Goal: Information Seeking & Learning: Find specific fact

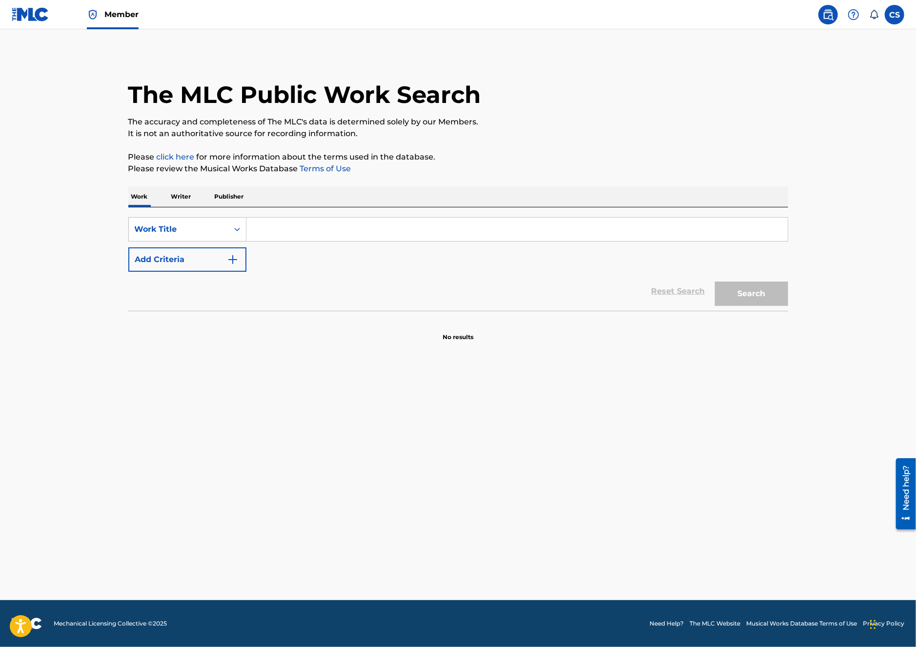
click at [307, 235] on input "Search Form" at bounding box center [516, 229] width 541 height 23
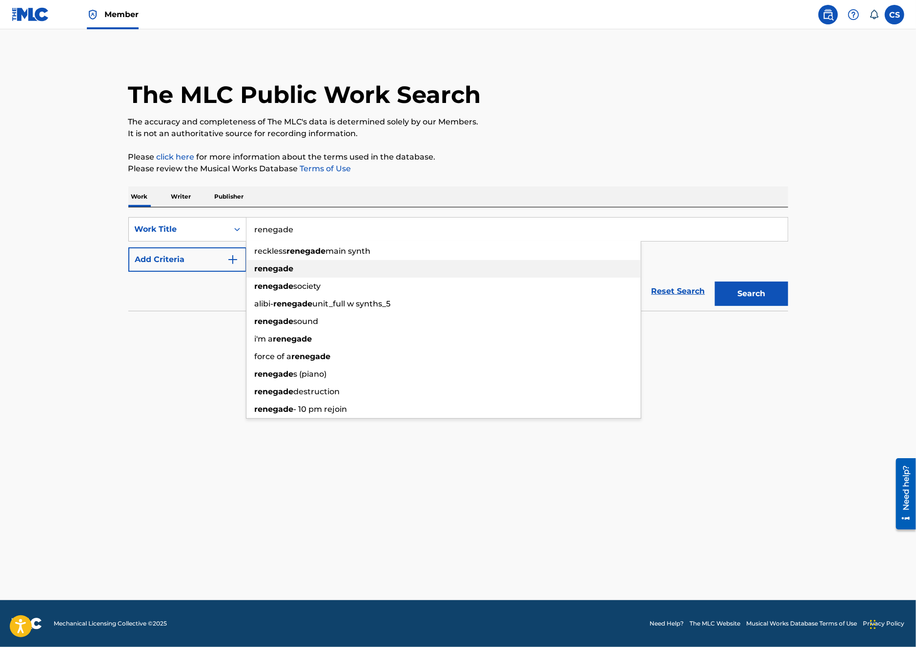
type input "renegade"
click at [278, 267] on strong "renegade" at bounding box center [274, 268] width 39 height 9
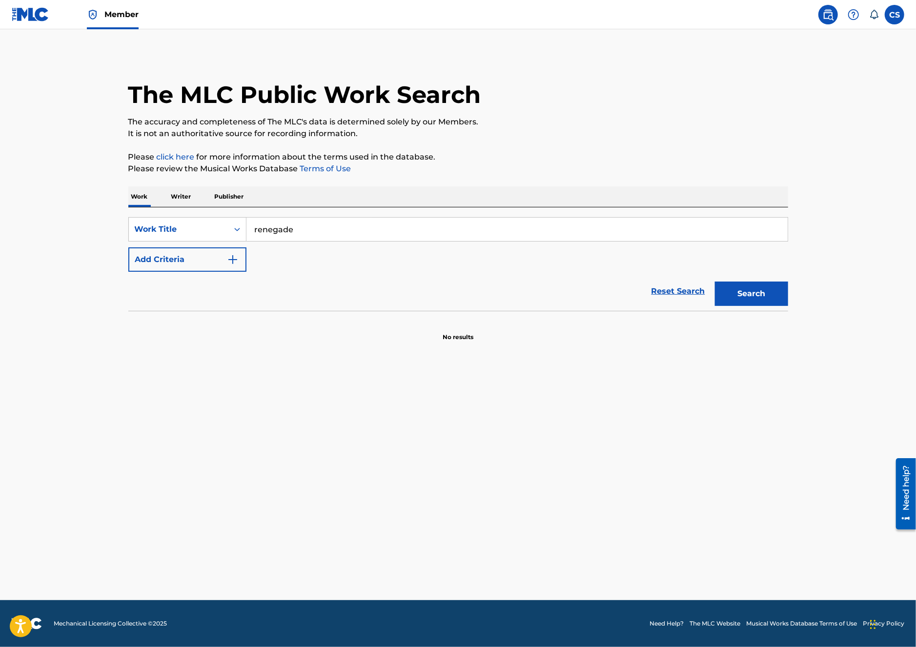
click at [225, 262] on button "Add Criteria" at bounding box center [187, 259] width 118 height 24
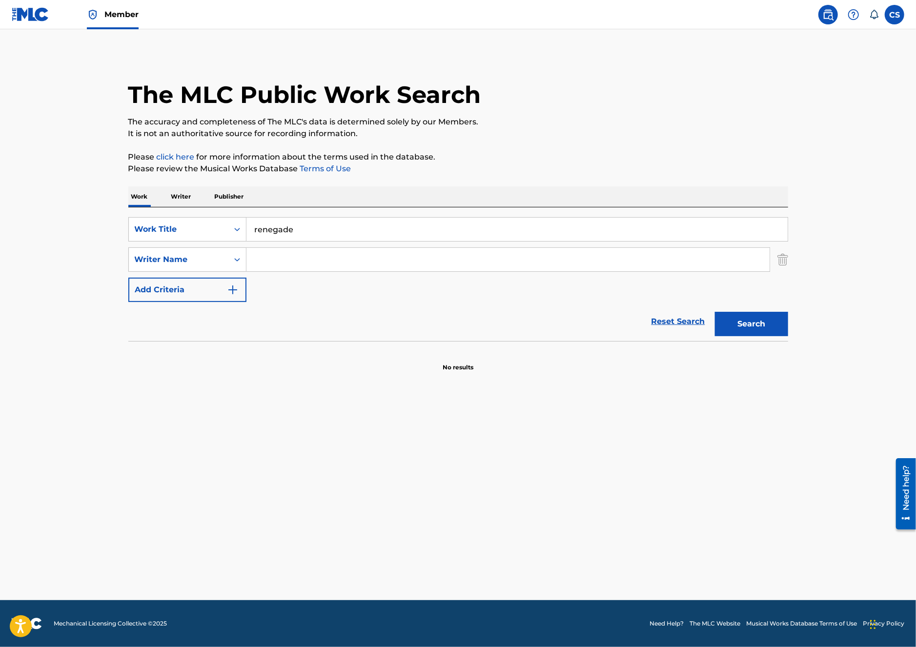
click at [273, 259] on input "Search Form" at bounding box center [507, 259] width 523 height 23
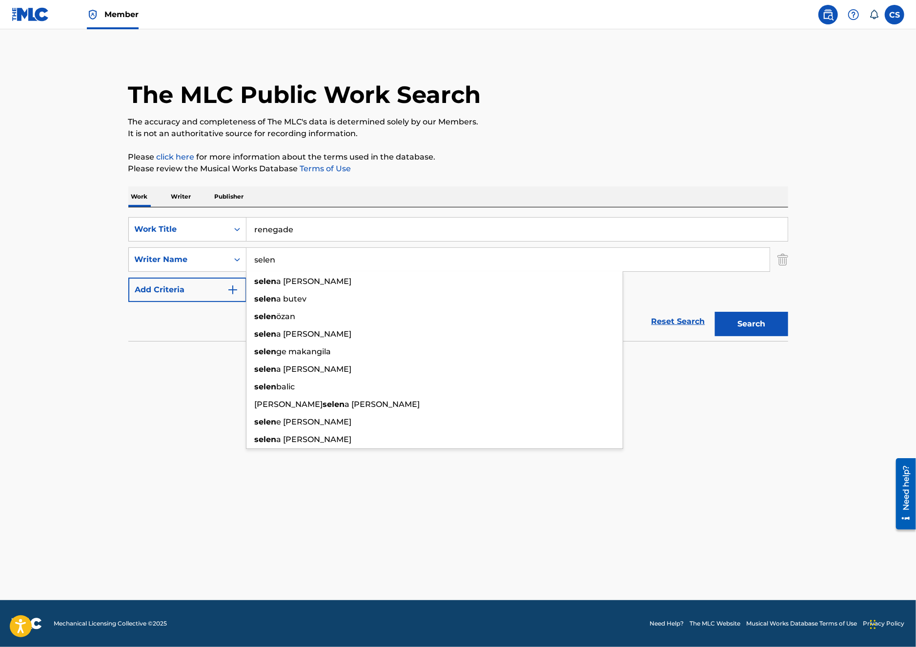
type input "selen"
click at [715, 312] on button "Search" at bounding box center [751, 324] width 73 height 24
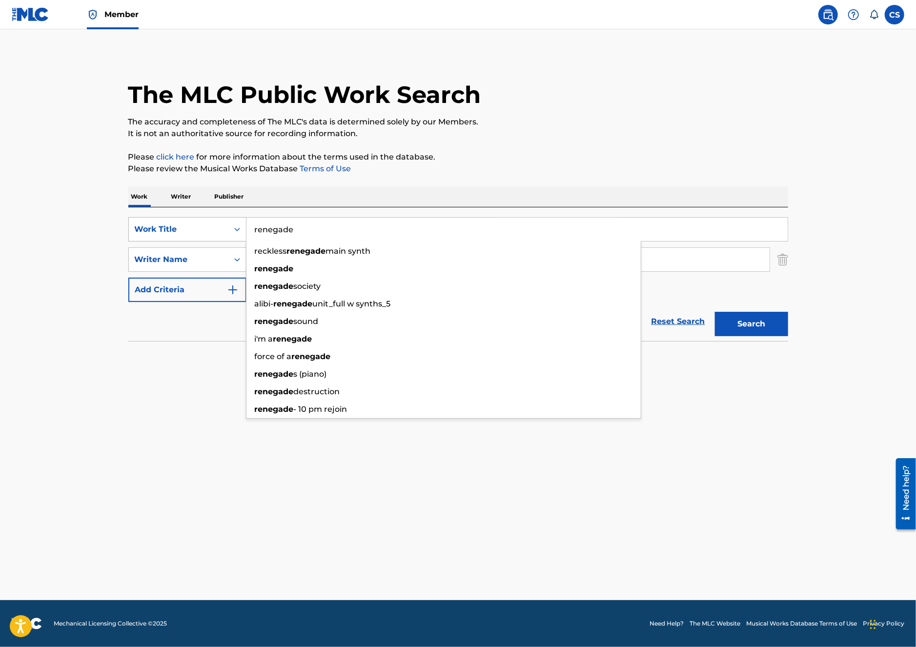
drag, startPoint x: 313, startPoint y: 230, endPoint x: 230, endPoint y: 235, distance: 83.1
click at [229, 232] on div "SearchWithCriteria00c772ee-e8dc-4c9d-a2e1-affb47cfb3ea Work Title renegade reck…" at bounding box center [458, 229] width 660 height 24
click at [194, 369] on section "No results" at bounding box center [458, 358] width 660 height 25
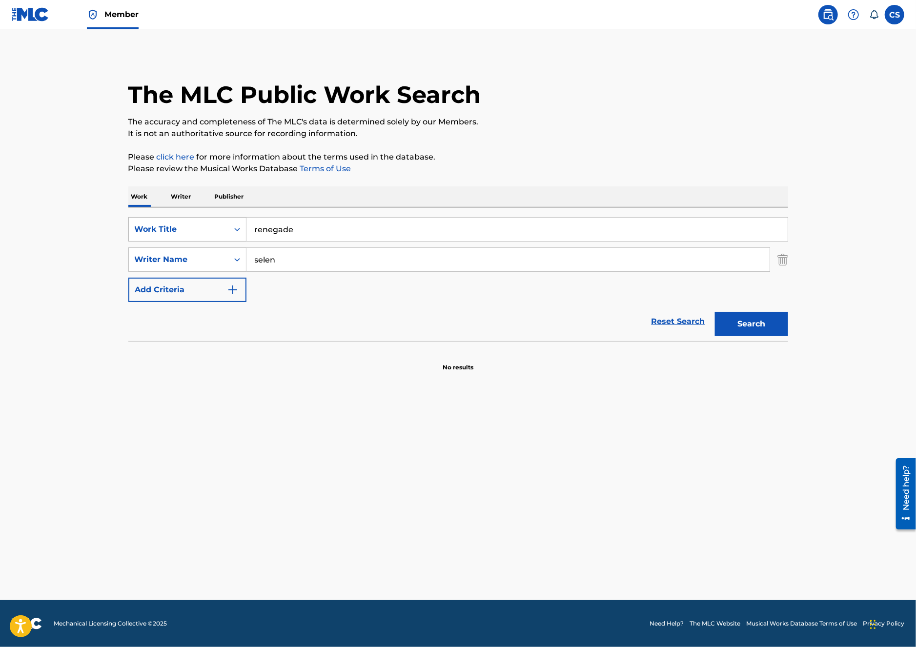
drag, startPoint x: 319, startPoint y: 227, endPoint x: 219, endPoint y: 228, distance: 99.6
click at [227, 223] on div "SearchWithCriteria00c772ee-e8dc-4c9d-a2e1-affb47cfb3ea Work Title renegade" at bounding box center [458, 229] width 660 height 24
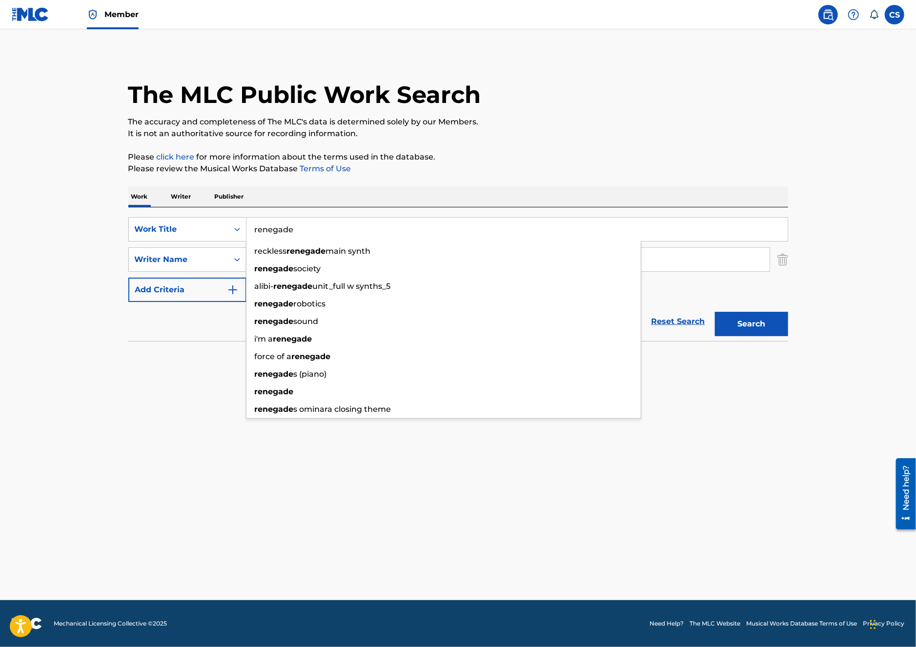
paste input "RO25O1"
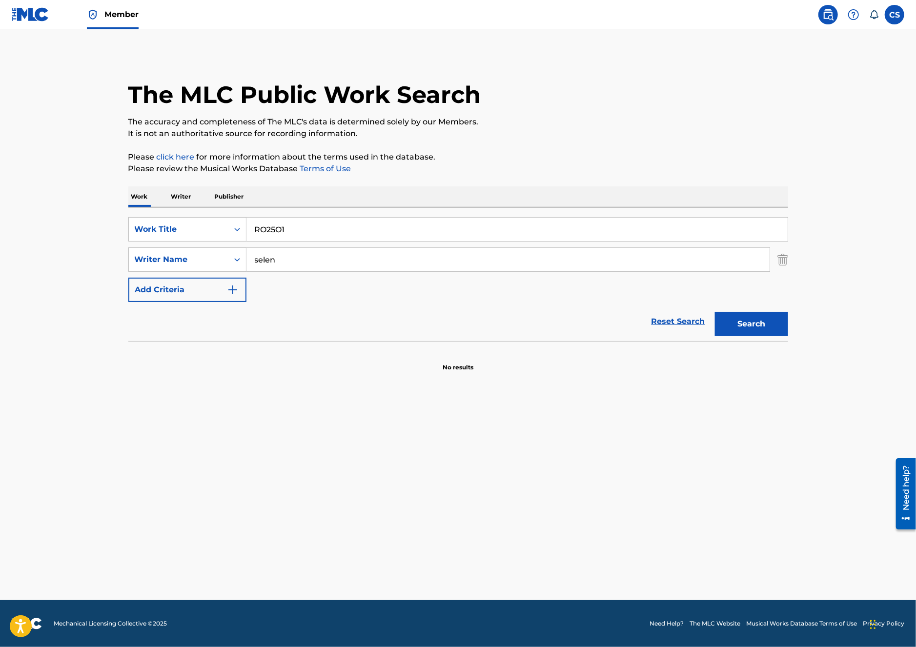
type input "RO25O1"
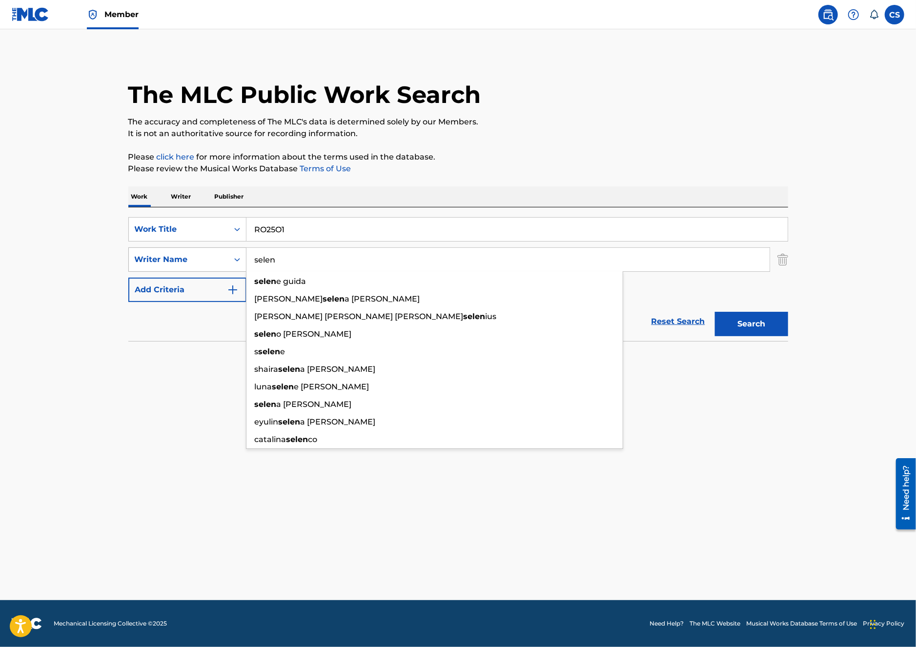
drag, startPoint x: 282, startPoint y: 265, endPoint x: 228, endPoint y: 261, distance: 53.8
click at [230, 261] on div "SearchWithCriteriad14f3464-d55b-4046-8f3f-b237f76939df Writer Name [PERSON_NAME…" at bounding box center [458, 259] width 660 height 24
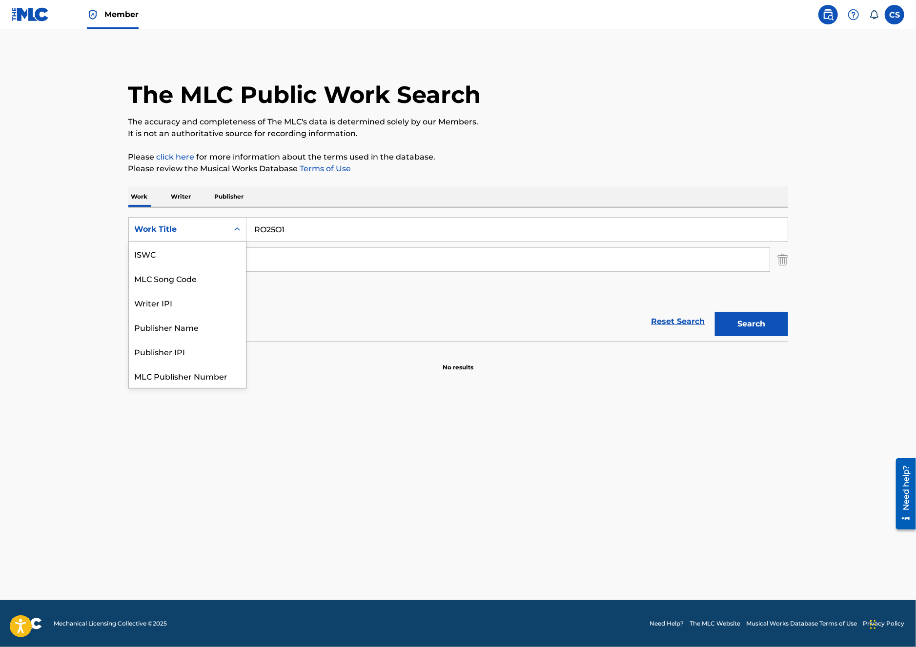
click at [198, 231] on div "Work Title" at bounding box center [179, 229] width 88 height 12
click at [201, 255] on div "MLC Song Code" at bounding box center [187, 254] width 117 height 24
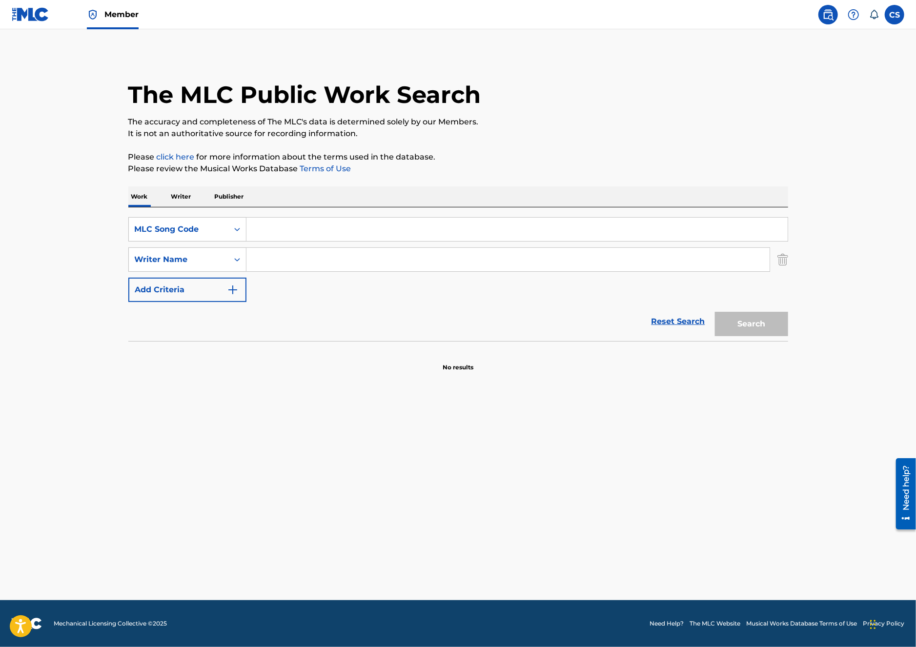
click at [296, 230] on input "Search Form" at bounding box center [516, 229] width 541 height 23
paste input "RO25O1"
type input "RO25O1"
click at [774, 324] on button "Search" at bounding box center [751, 324] width 73 height 24
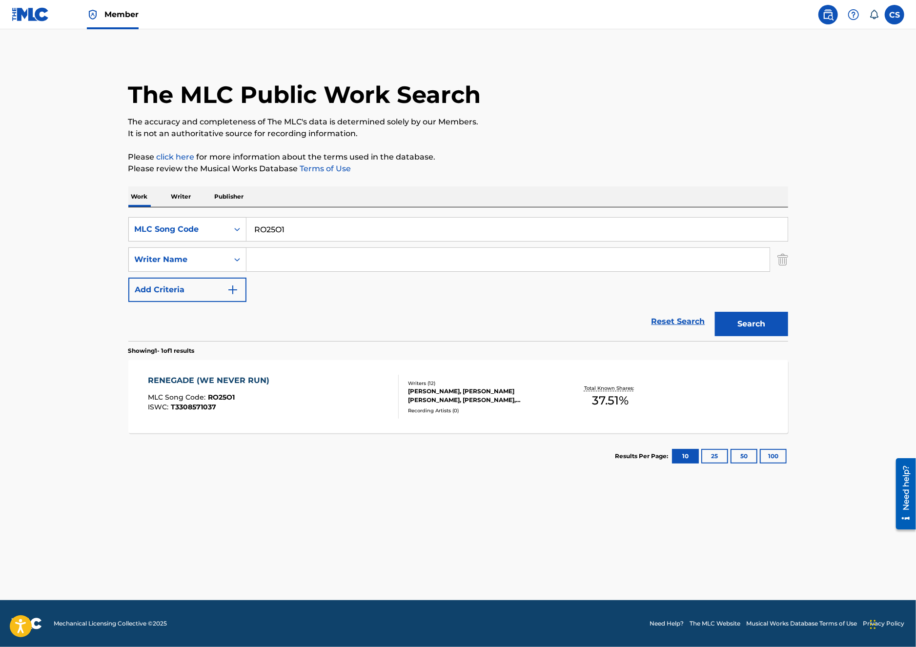
click at [281, 404] on div "RENEGADE (WE NEVER RUN) MLC Song Code : RO25O1 ISWC : T3308571037" at bounding box center [273, 397] width 251 height 44
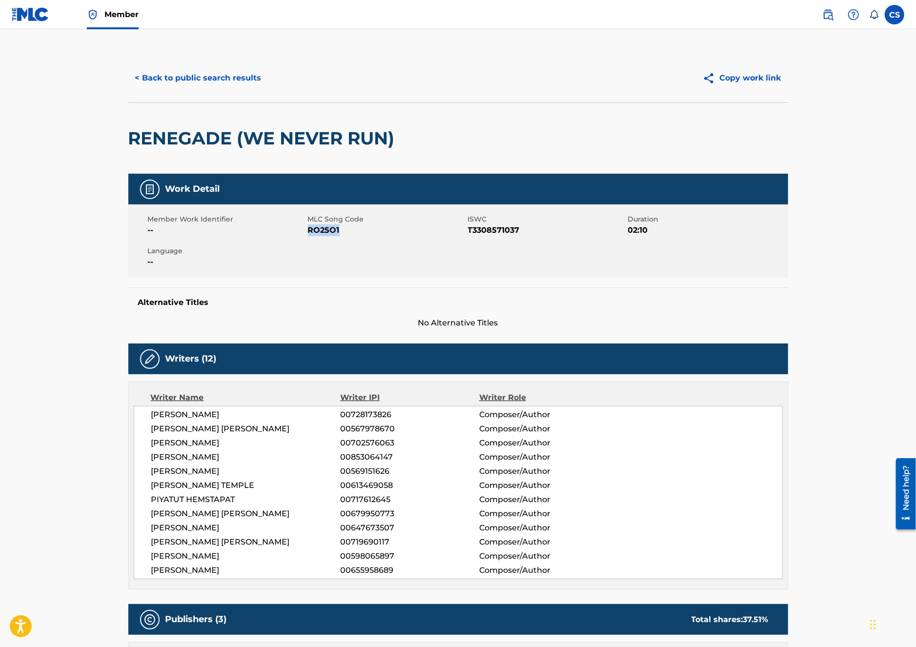
drag, startPoint x: 343, startPoint y: 233, endPoint x: 309, endPoint y: 232, distance: 33.7
click at [309, 232] on span "RO25O1" at bounding box center [387, 230] width 158 height 12
copy span "RO25O1"
click at [46, 10] on img at bounding box center [31, 14] width 38 height 14
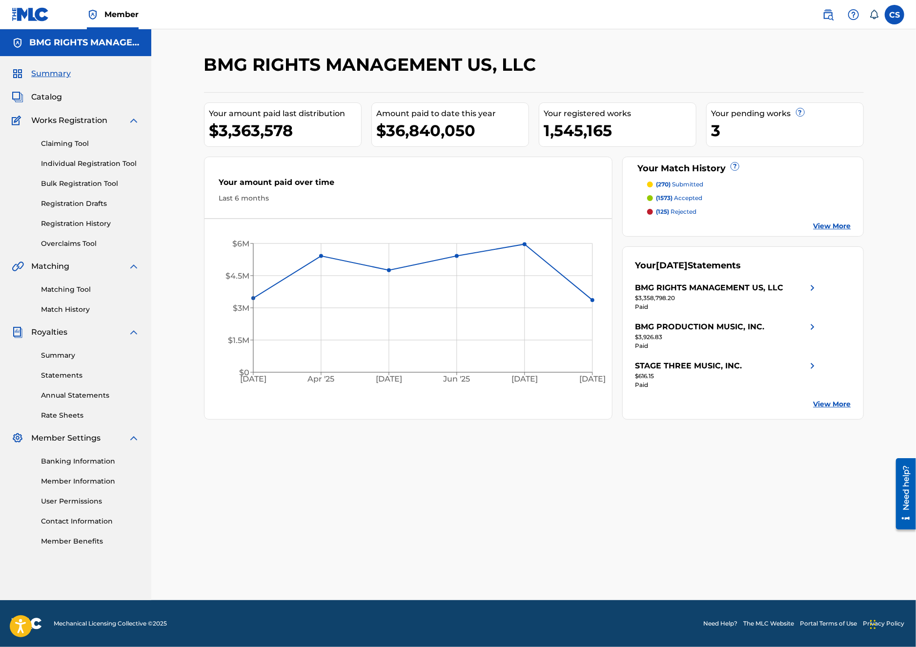
click at [69, 291] on link "Matching Tool" at bounding box center [90, 289] width 99 height 10
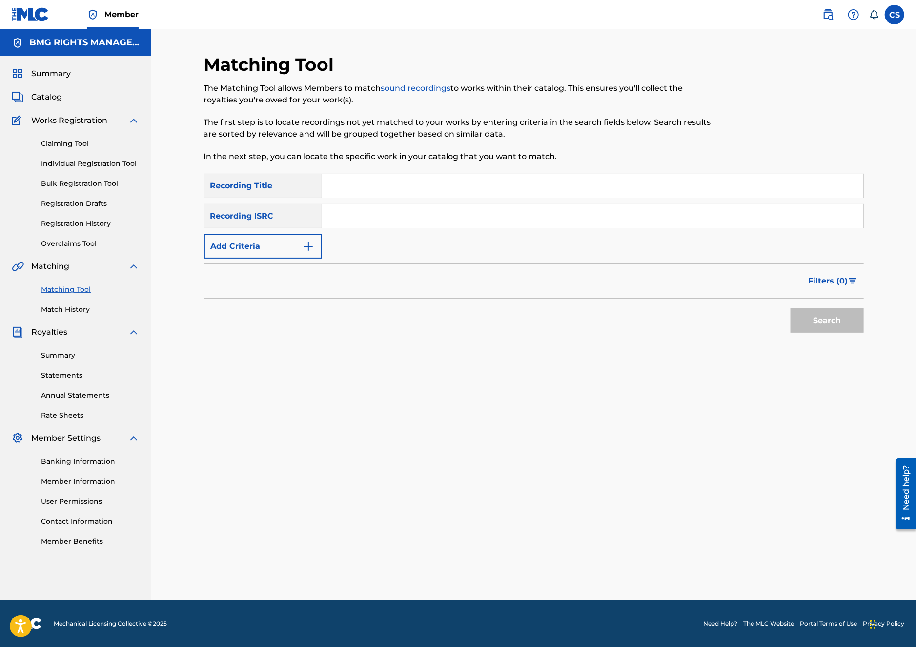
click at [357, 192] on input "Search Form" at bounding box center [592, 185] width 541 height 23
drag, startPoint x: 370, startPoint y: 189, endPoint x: 319, endPoint y: 189, distance: 51.2
click at [314, 189] on div "SearchWithCriteria033144c8-5530-492f-beaf-b12791b55022 Recording Title renegade" at bounding box center [534, 186] width 660 height 24
type input "arcane"
click at [790, 308] on button "Search" at bounding box center [826, 320] width 73 height 24
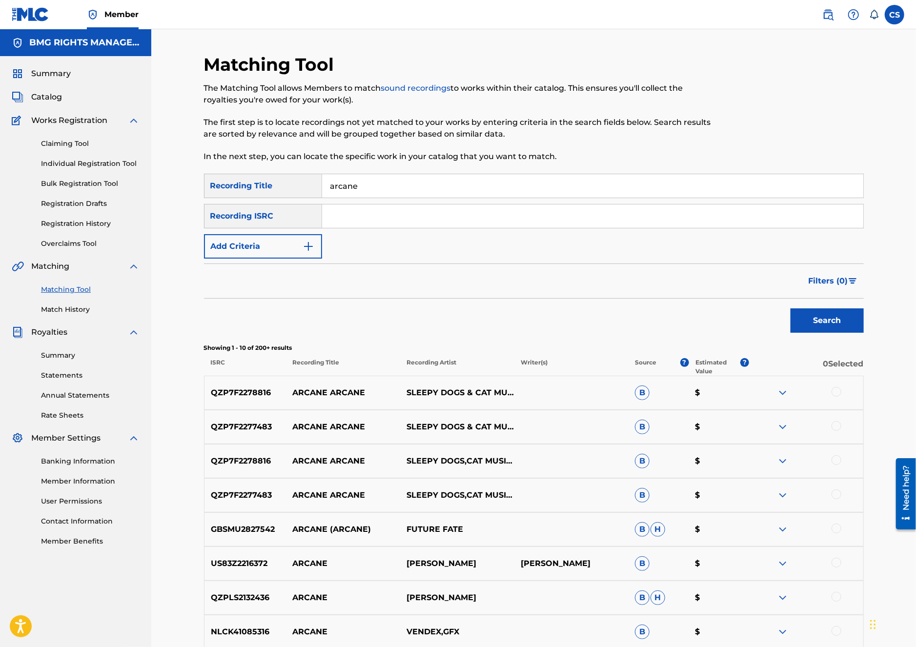
drag, startPoint x: 360, startPoint y: 184, endPoint x: 314, endPoint y: 177, distance: 46.4
click at [314, 177] on div "SearchWithCriteria033144c8-5530-492f-beaf-b12791b55022 Recording Title arcane" at bounding box center [534, 186] width 660 height 24
click at [263, 253] on button "Add Criteria" at bounding box center [263, 246] width 118 height 24
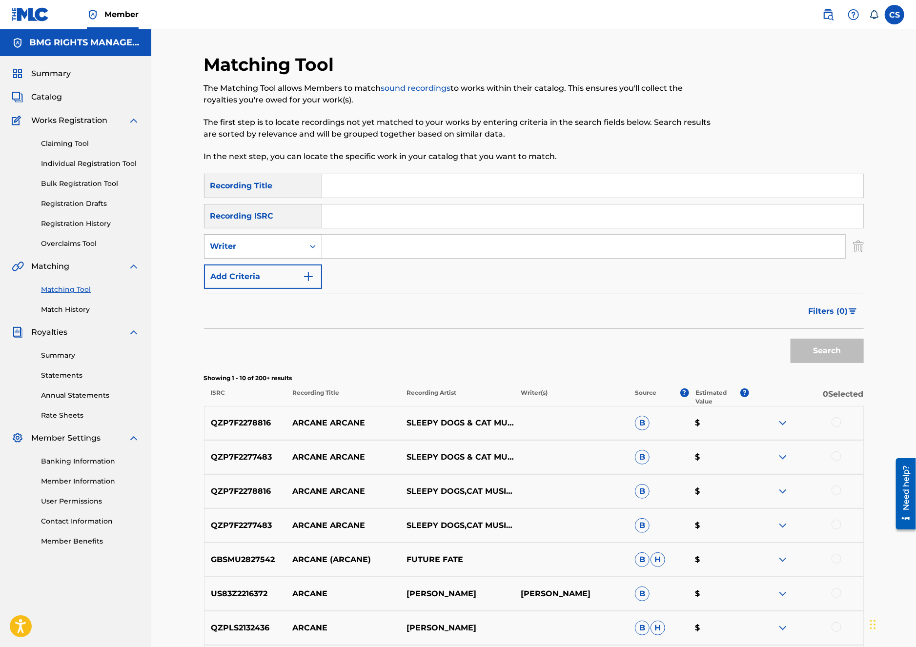
click at [262, 248] on div "Writer" at bounding box center [254, 247] width 88 height 12
click at [270, 275] on div "Recording Artist" at bounding box center [262, 271] width 117 height 24
click at [339, 251] on input "Search Form" at bounding box center [583, 246] width 523 height 23
type input "arcane"
click at [790, 339] on button "Search" at bounding box center [826, 351] width 73 height 24
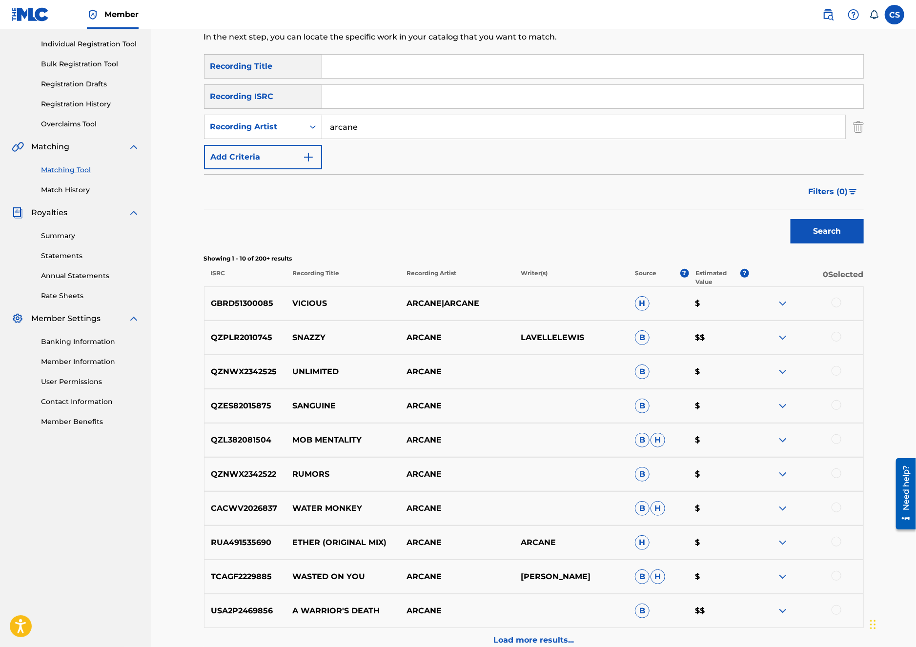
scroll to position [104, 0]
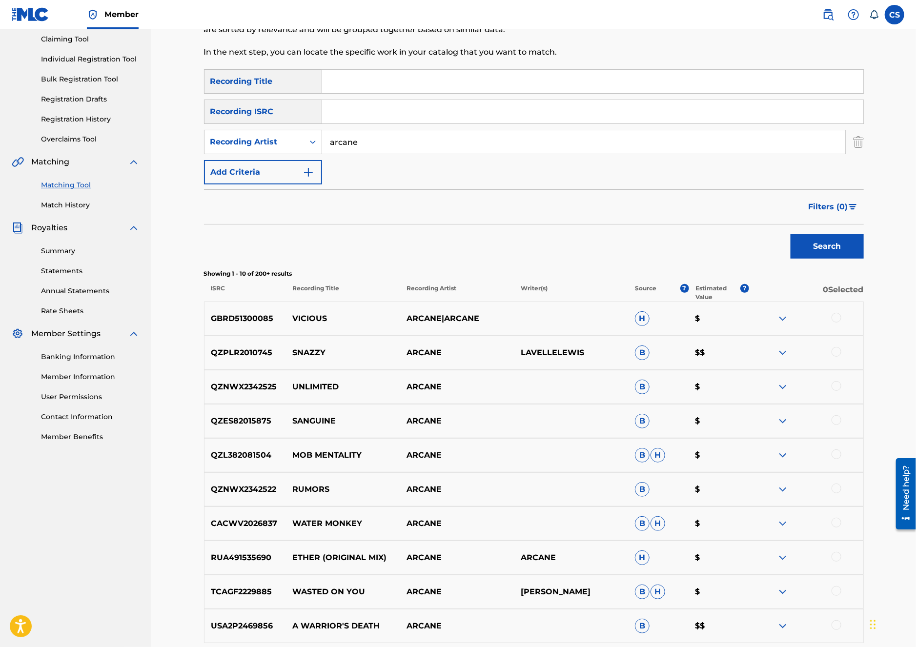
click at [857, 213] on button "Filters ( 0 )" at bounding box center [833, 207] width 61 height 24
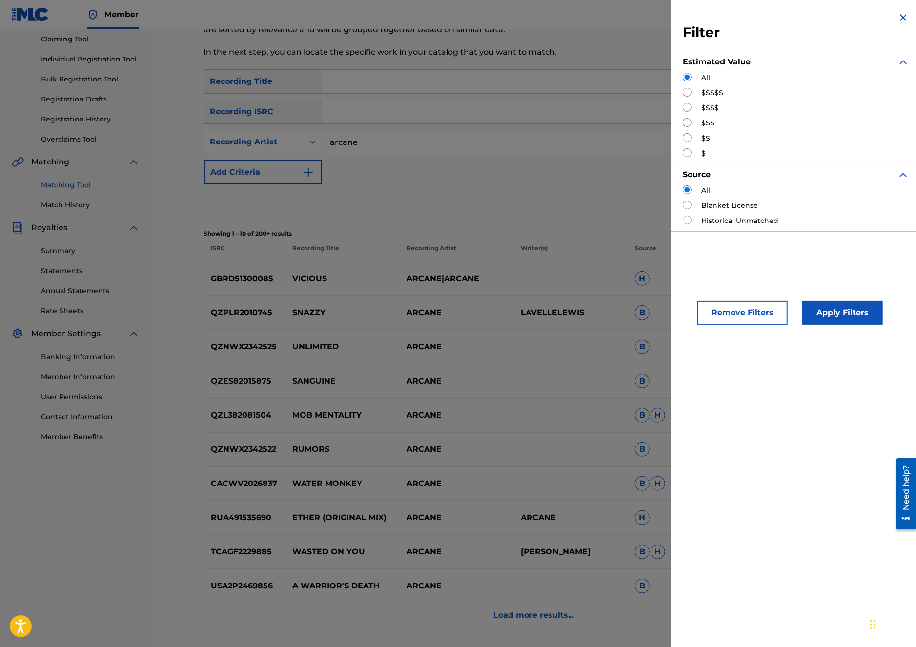
click at [702, 94] on label "$$$$$" at bounding box center [712, 93] width 22 height 10
click at [687, 93] on input "Search Form" at bounding box center [687, 92] width 9 height 9
radio input "true"
click at [831, 319] on button "Apply Filters" at bounding box center [842, 313] width 81 height 24
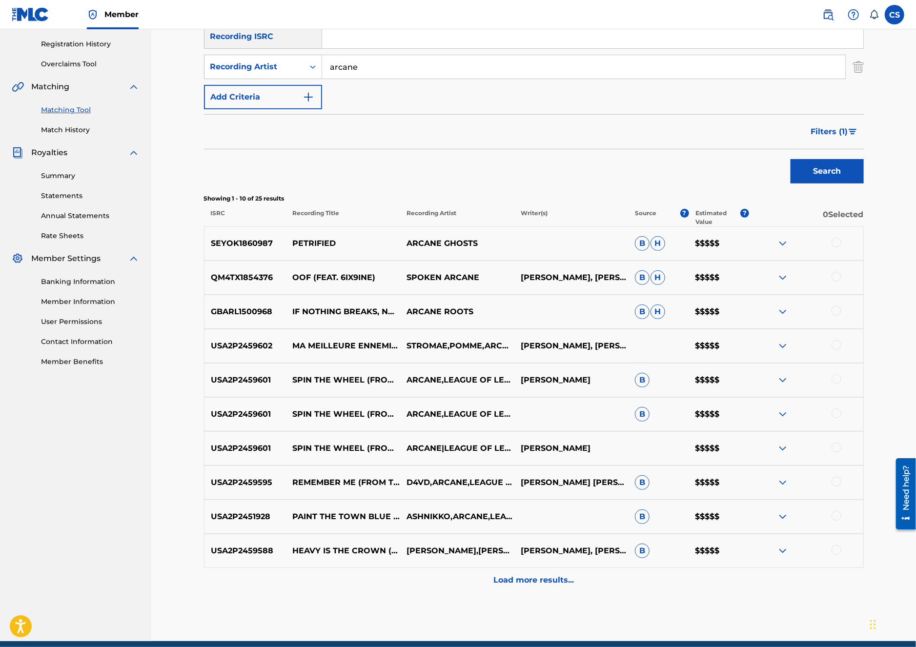
scroll to position [182, 0]
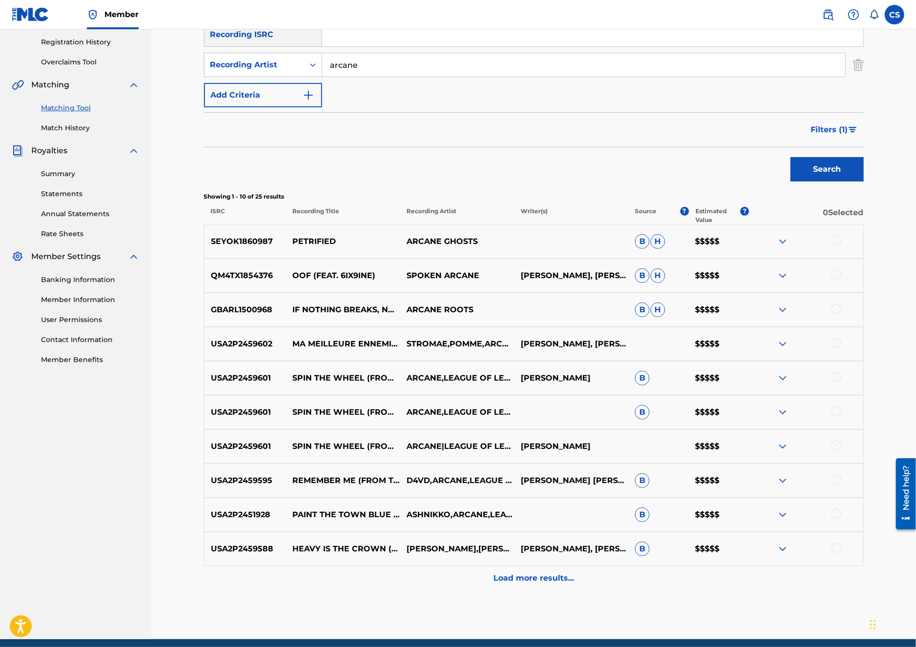
click at [496, 582] on p "Load more results..." at bounding box center [533, 578] width 81 height 12
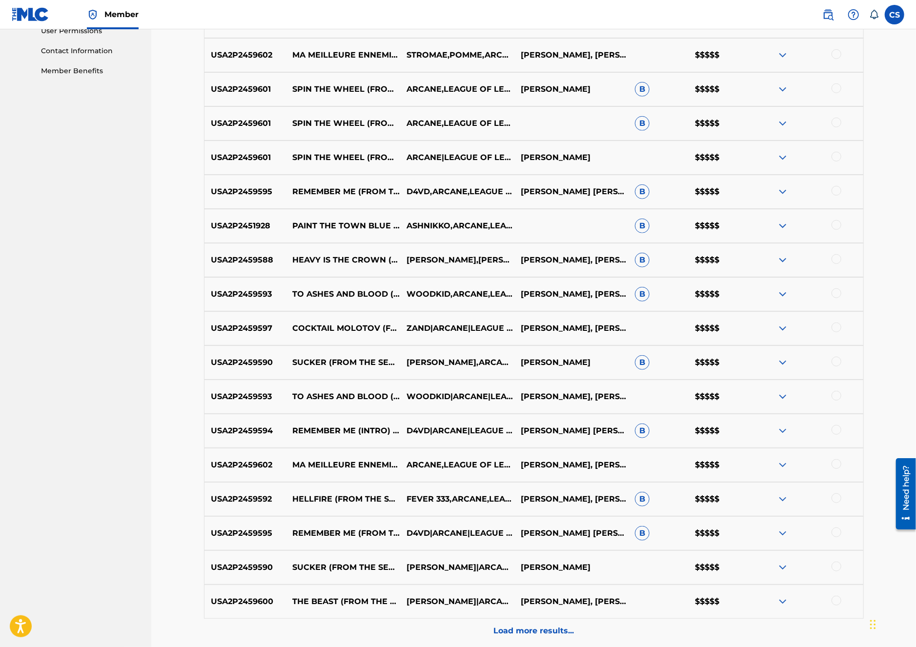
scroll to position [562, 0]
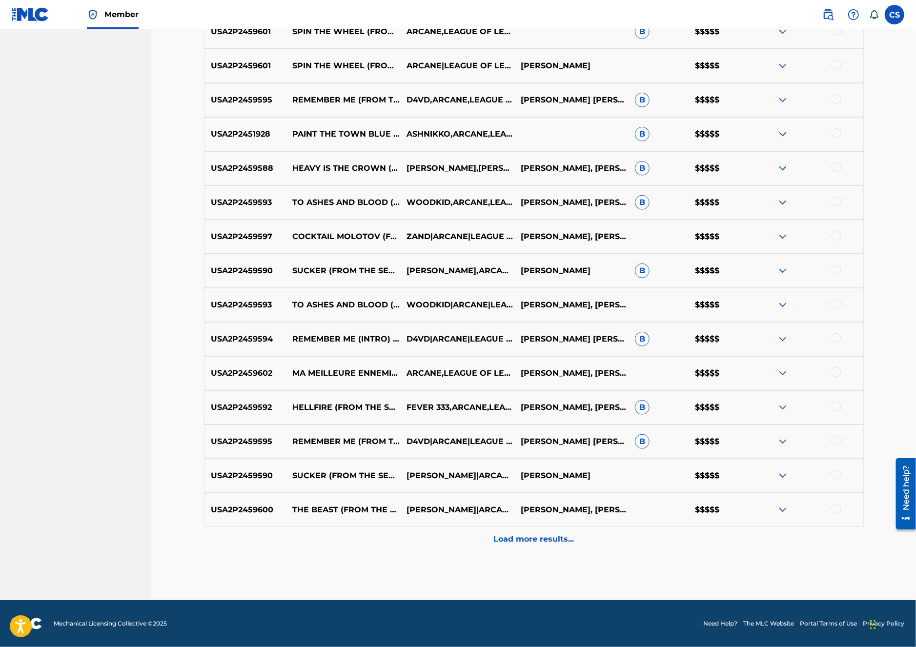
click at [511, 543] on p "Load more results..." at bounding box center [533, 539] width 81 height 12
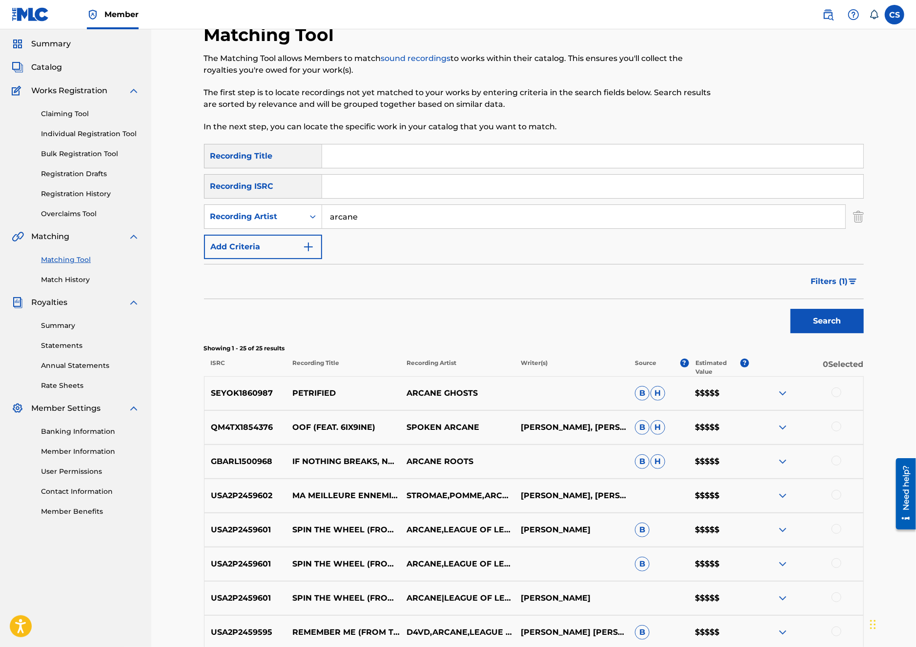
scroll to position [40, 0]
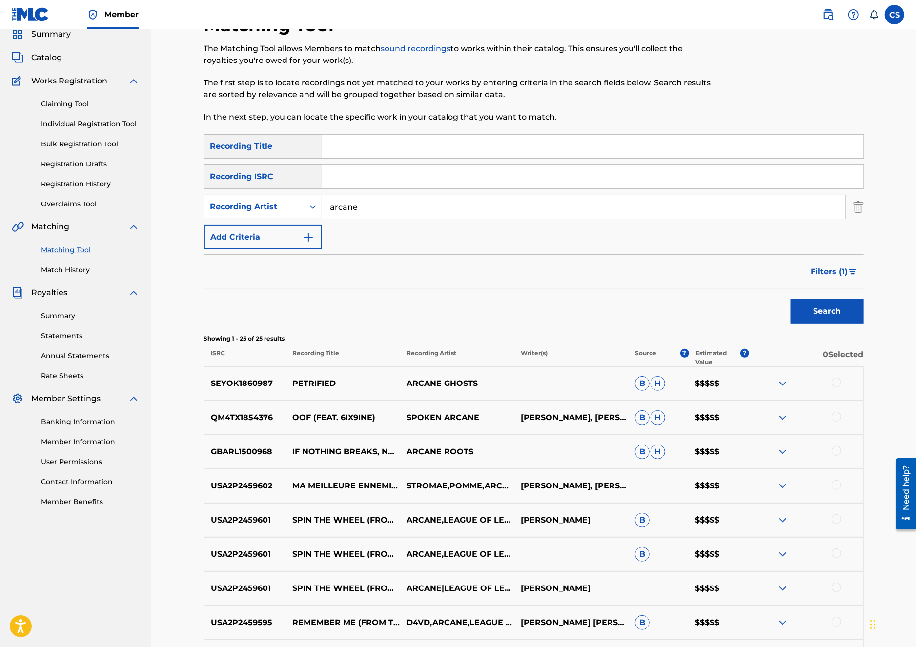
drag, startPoint x: 381, startPoint y: 207, endPoint x: 318, endPoint y: 208, distance: 62.9
click at [318, 208] on div "SearchWithCriteria613f3de7-e870-4dd4-a3e9-bfe00a0cb520 Recording Artist arcane" at bounding box center [534, 207] width 660 height 24
drag, startPoint x: 605, startPoint y: 470, endPoint x: 523, endPoint y: 468, distance: 82.5
click at [523, 480] on p "[PERSON_NAME], [PERSON_NAME], [PERSON_NAME], [PERSON_NAME]" at bounding box center [571, 486] width 114 height 12
copy p "[PERSON_NAME]"
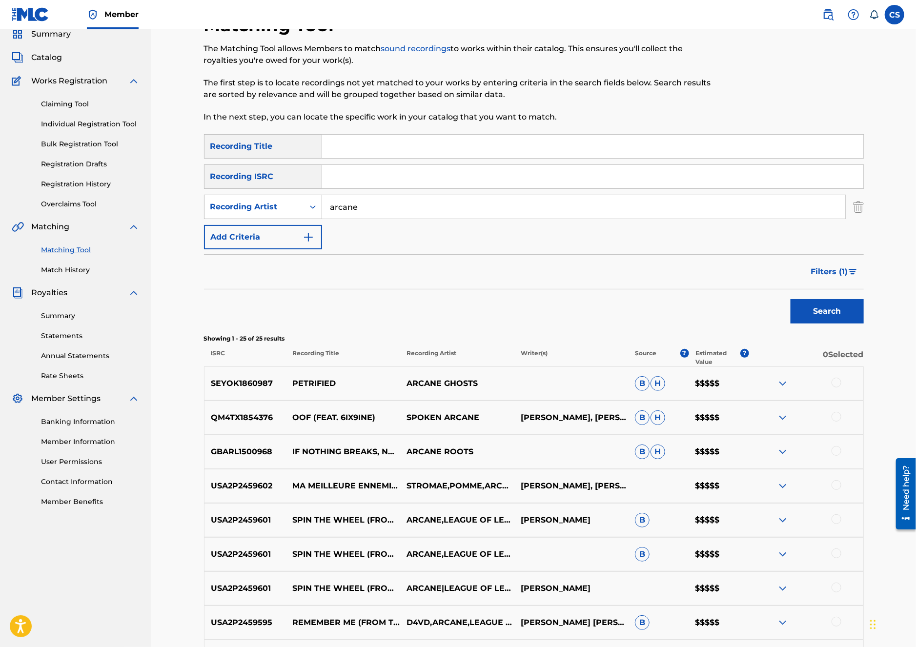
drag, startPoint x: 403, startPoint y: 211, endPoint x: 277, endPoint y: 201, distance: 126.4
click at [289, 201] on div "SearchWithCriteria613f3de7-e870-4dd4-a3e9-bfe00a0cb520 Recording Artist arcane" at bounding box center [534, 207] width 660 height 24
click at [287, 242] on button "Add Criteria" at bounding box center [263, 237] width 118 height 24
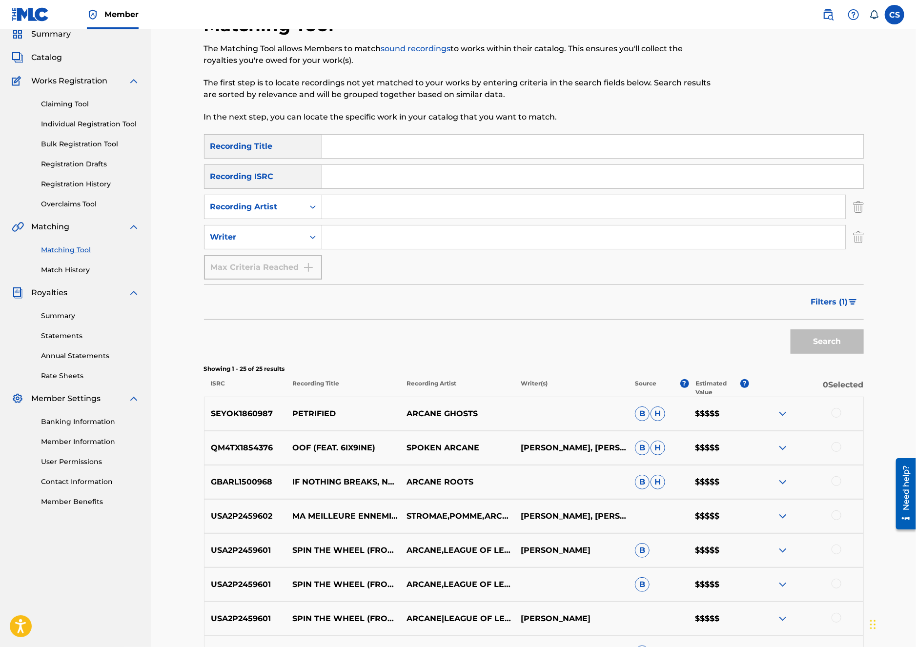
click at [338, 238] on input "Search Form" at bounding box center [583, 236] width 523 height 23
paste input "[PERSON_NAME]"
type input "[PERSON_NAME]"
click at [831, 349] on button "Search" at bounding box center [826, 341] width 73 height 24
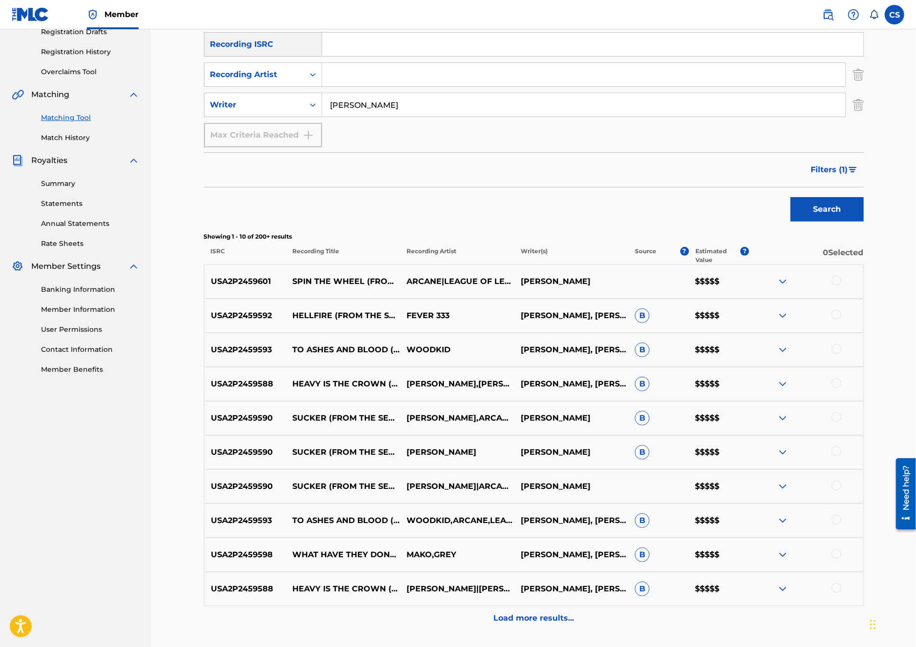
scroll to position [189, 0]
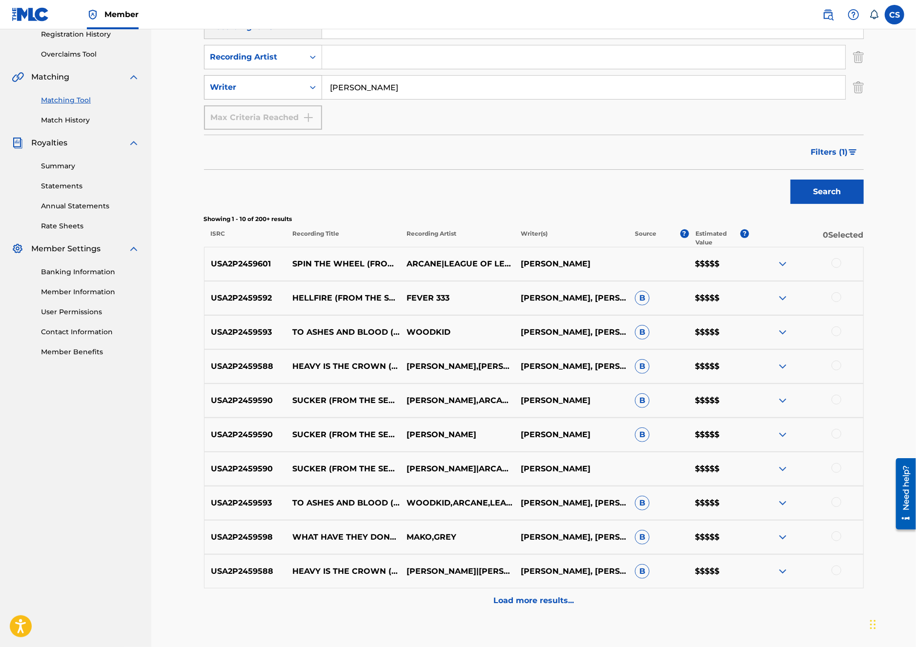
drag, startPoint x: 426, startPoint y: 89, endPoint x: 306, endPoint y: 81, distance: 120.3
click at [307, 81] on div "SearchWithCriteriaf3cfee57-8180-4766-a3d5-9420989b92c8 Writer [PERSON_NAME]" at bounding box center [534, 87] width 660 height 24
click at [421, 148] on div "Filters ( 1 )" at bounding box center [534, 152] width 660 height 35
click at [357, 54] on input "Search Form" at bounding box center [583, 56] width 523 height 23
type input "league of legends"
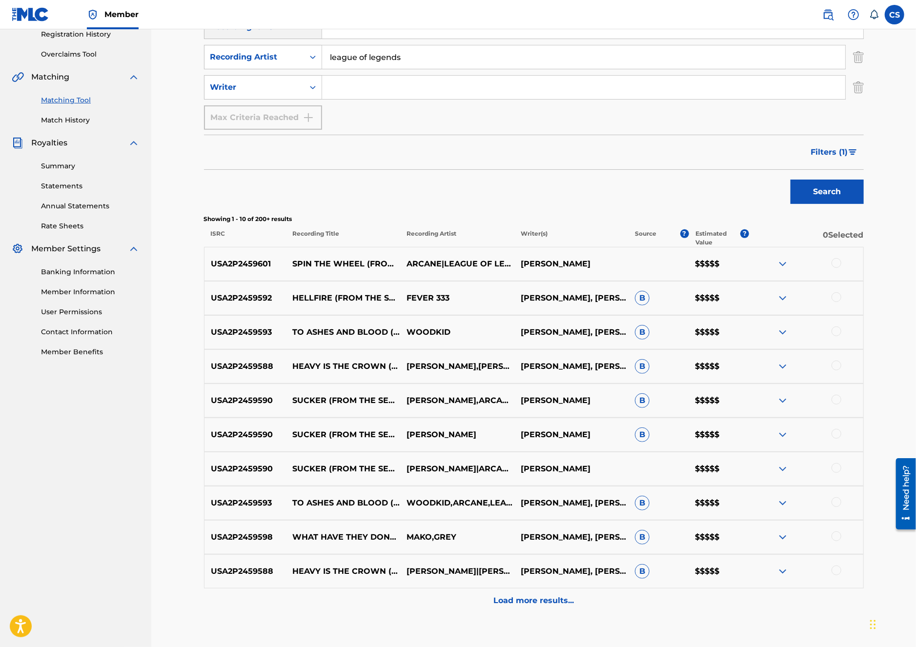
click at [790, 180] on button "Search" at bounding box center [826, 192] width 73 height 24
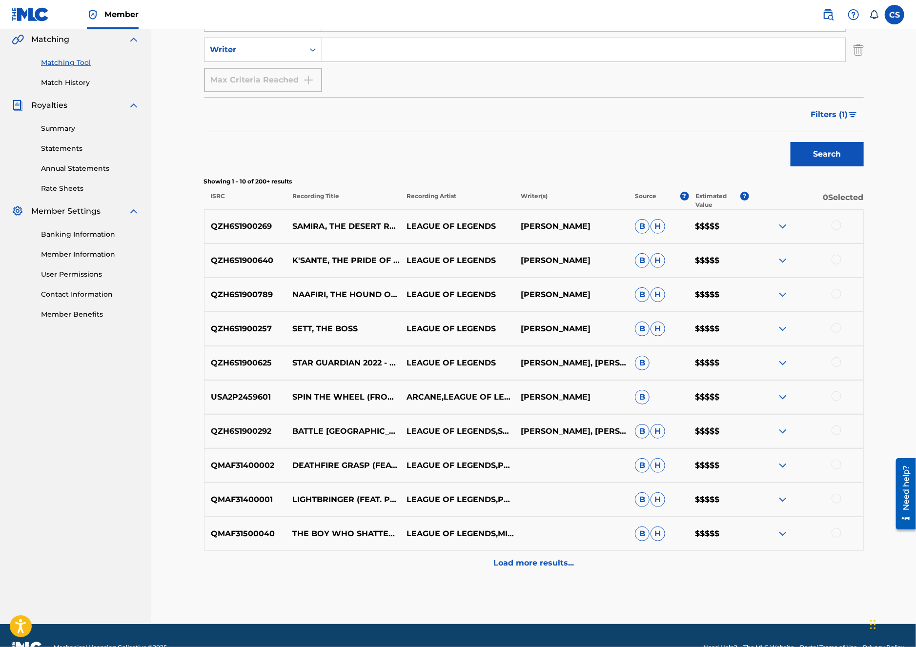
scroll to position [251, 0]
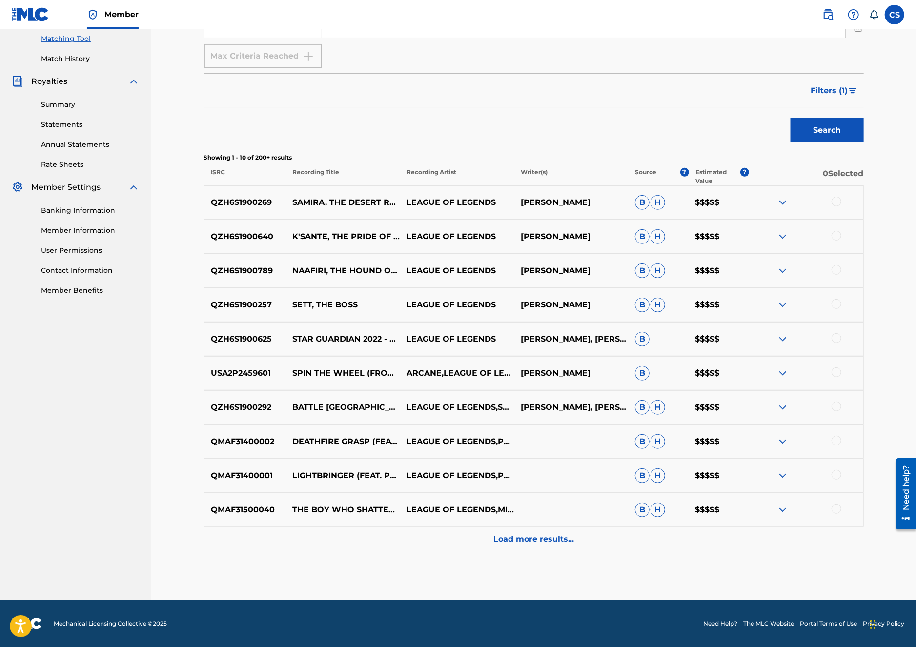
click at [511, 545] on p "Load more results..." at bounding box center [533, 539] width 81 height 12
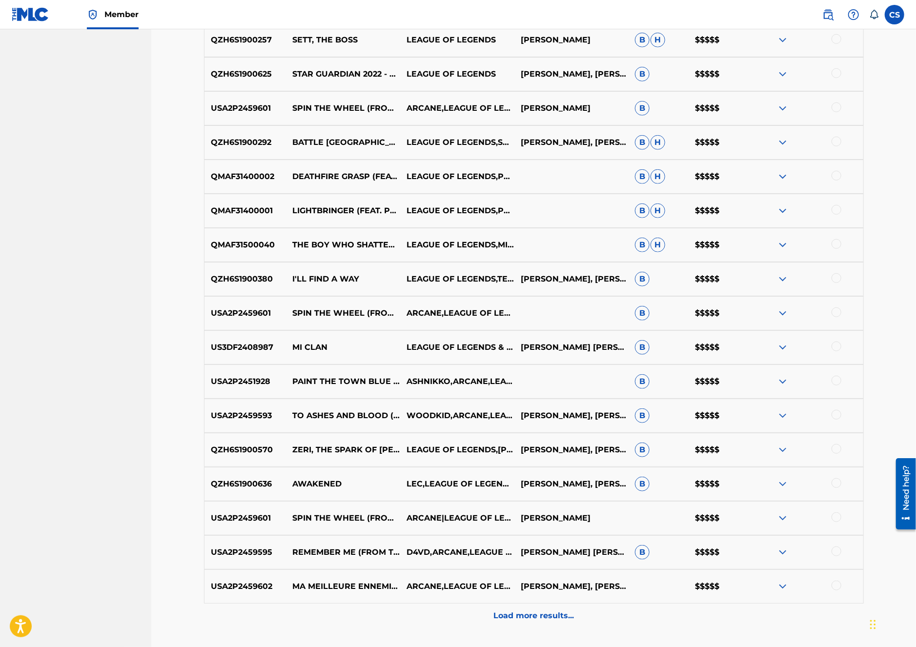
scroll to position [592, 0]
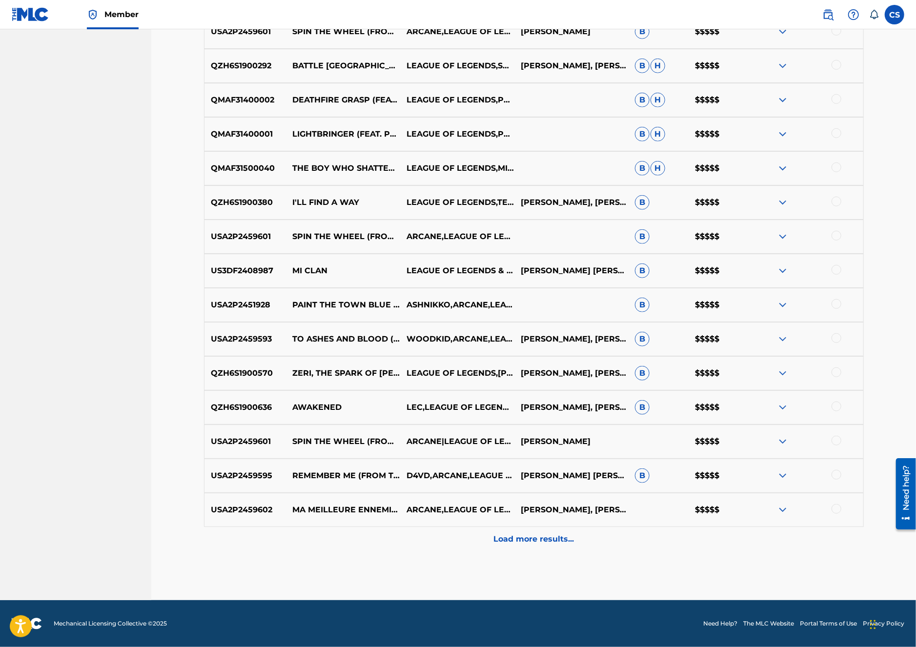
click at [522, 544] on p "Load more results..." at bounding box center [533, 539] width 81 height 12
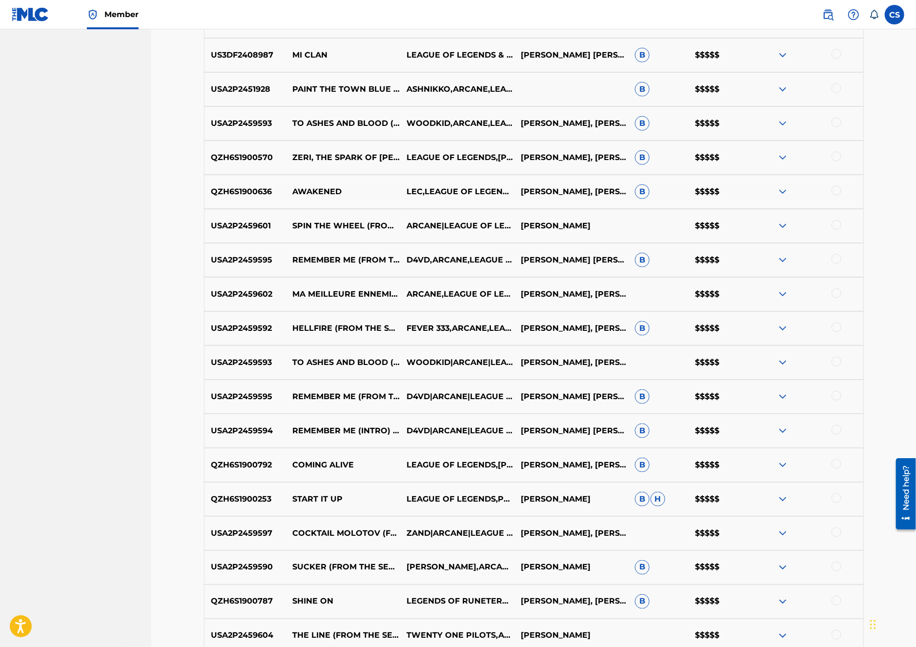
scroll to position [934, 0]
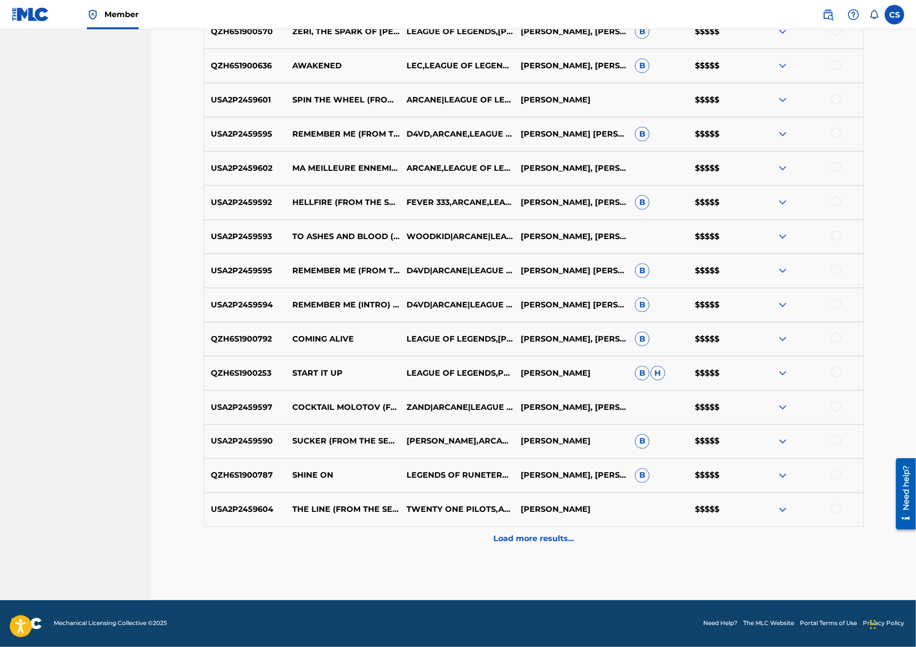
click at [523, 544] on p "Load more results..." at bounding box center [533, 539] width 81 height 12
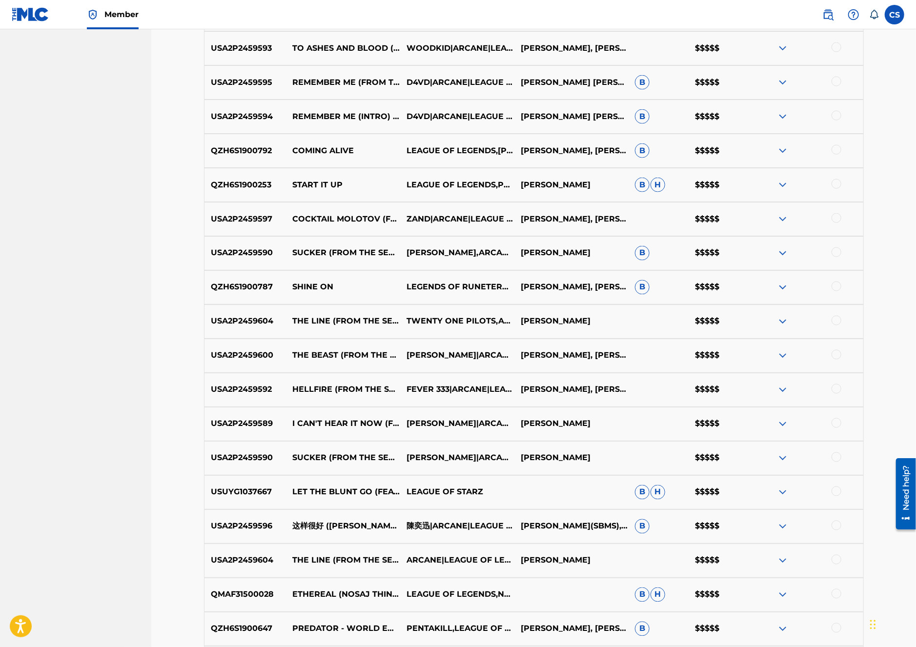
scroll to position [1276, 0]
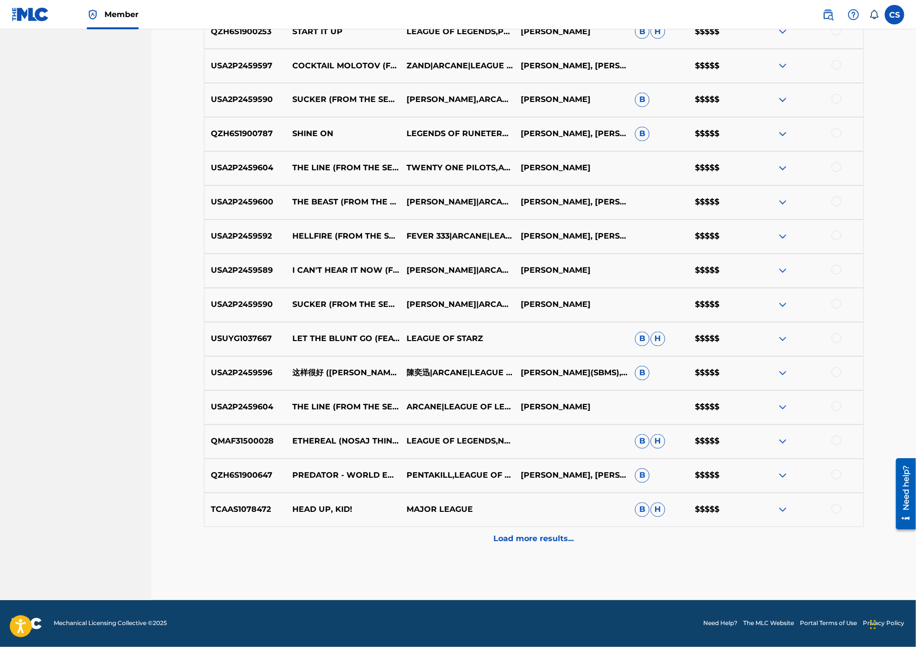
click at [522, 544] on p "Load more results..." at bounding box center [533, 539] width 81 height 12
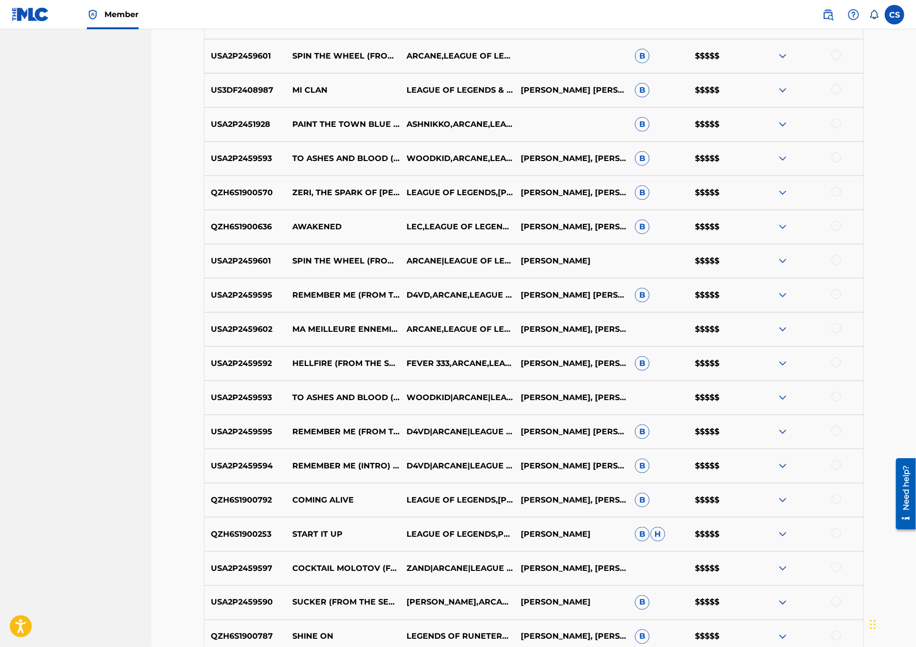
scroll to position [1603, 0]
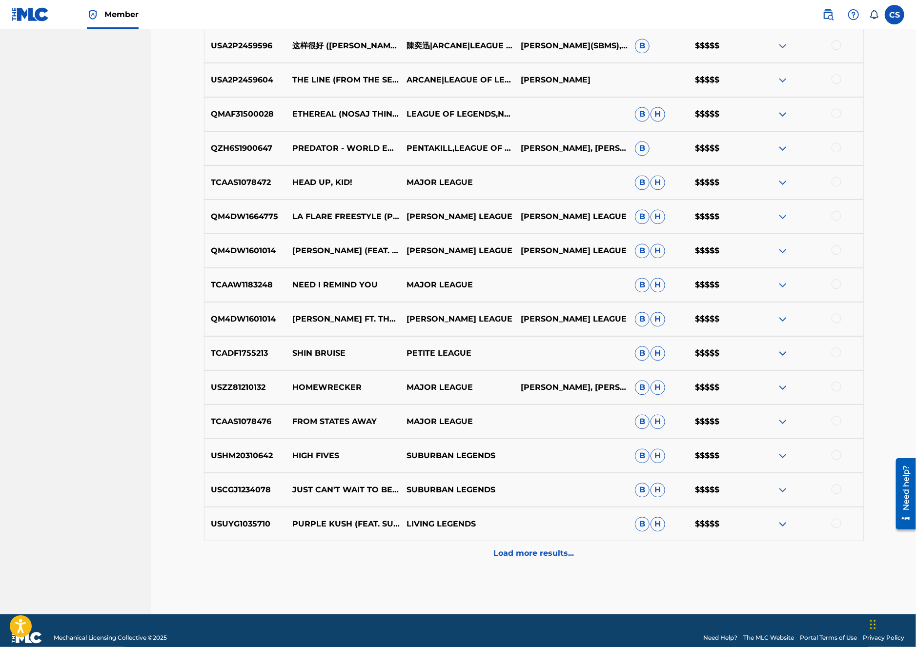
click at [525, 552] on p "Load more results..." at bounding box center [533, 553] width 81 height 12
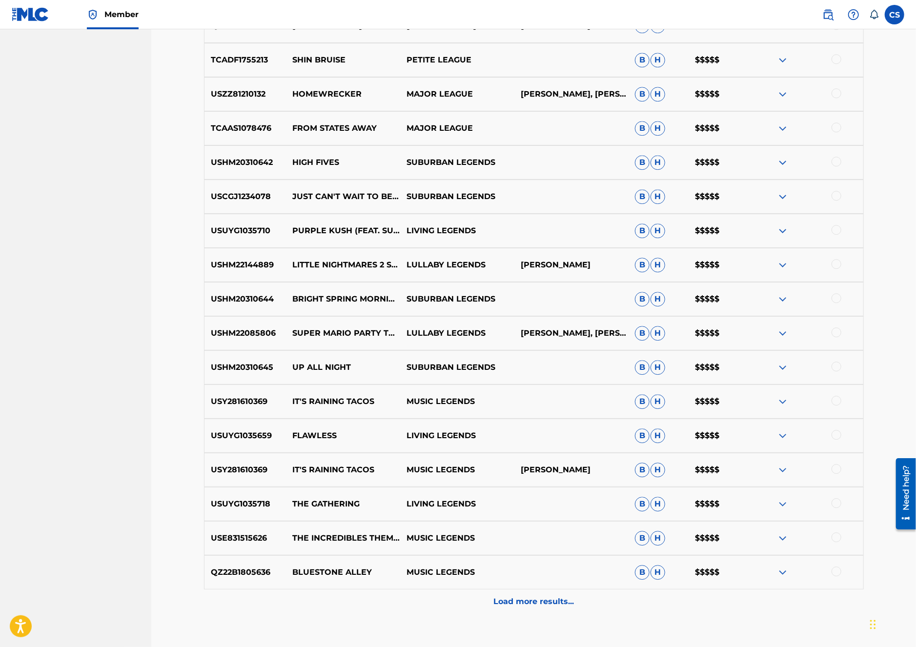
scroll to position [1959, 0]
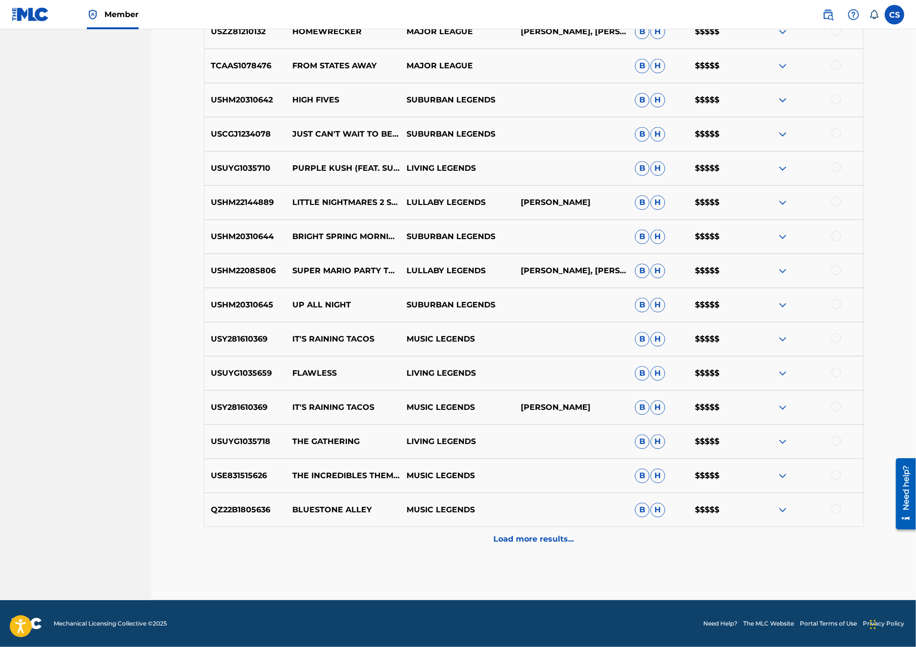
click at [532, 538] on p "Load more results..." at bounding box center [533, 539] width 81 height 12
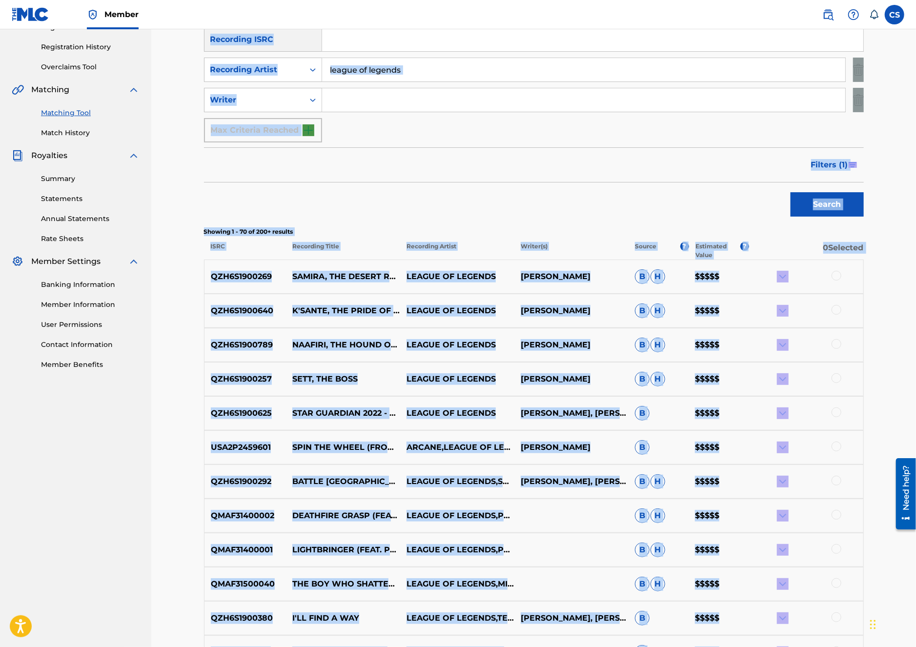
scroll to position [174, 0]
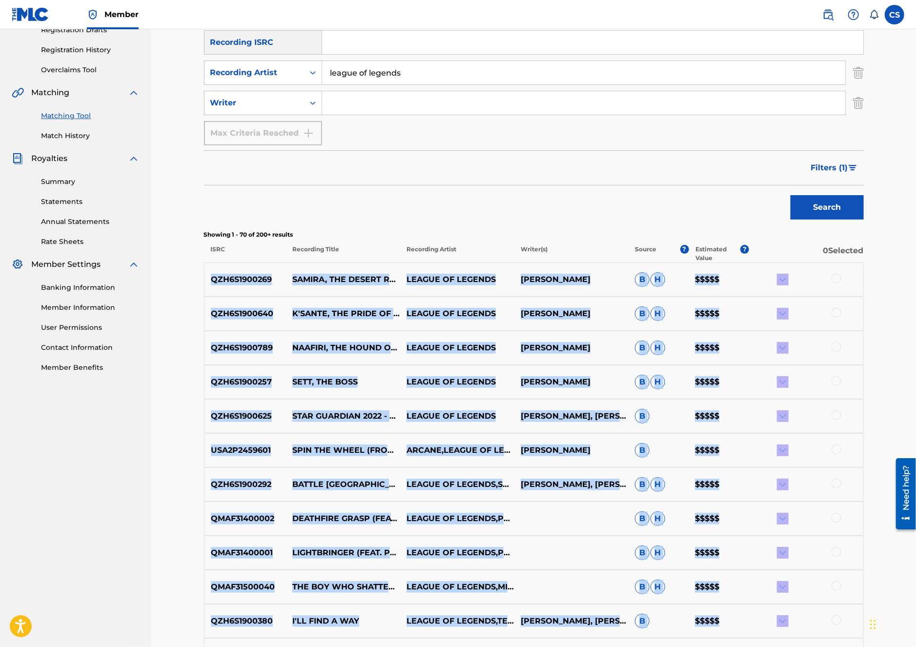
drag, startPoint x: 804, startPoint y: 525, endPoint x: 210, endPoint y: 280, distance: 642.7
copy div "QZH6S1900269 [PERSON_NAME], THE DESERT ROSE LEAGUE OF LEGENDS [PERSON_NAME] [PE…"
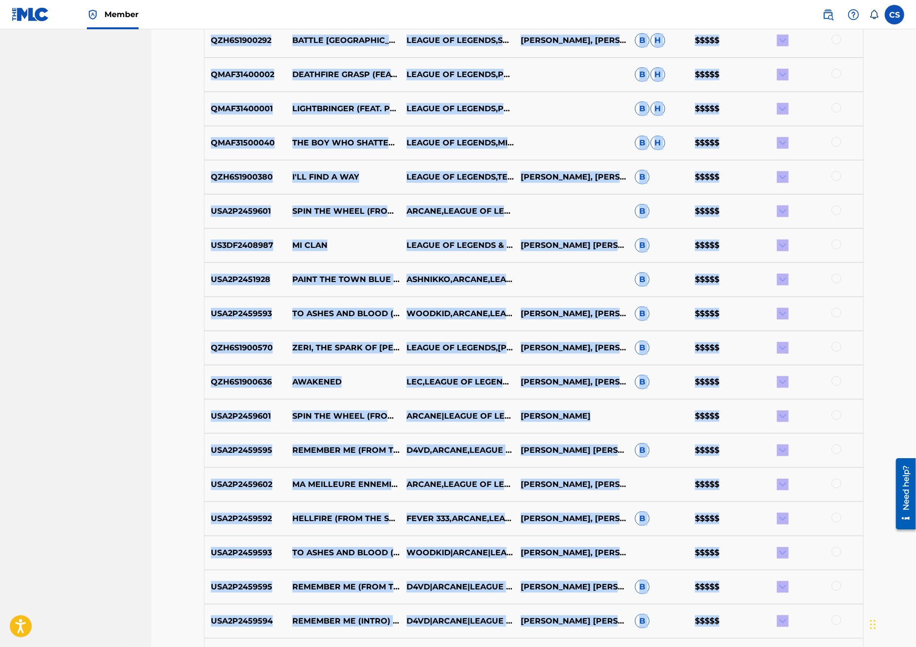
scroll to position [0, 0]
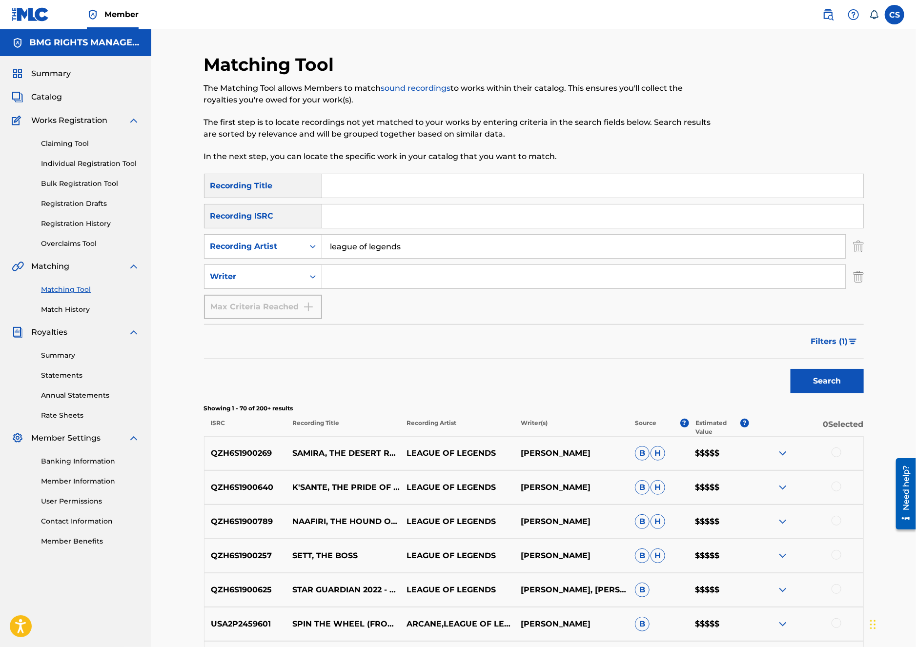
drag, startPoint x: 443, startPoint y: 242, endPoint x: 330, endPoint y: 235, distance: 113.4
click at [330, 235] on input "league of legends" at bounding box center [583, 246] width 523 height 23
click at [790, 369] on button "Search" at bounding box center [826, 381] width 73 height 24
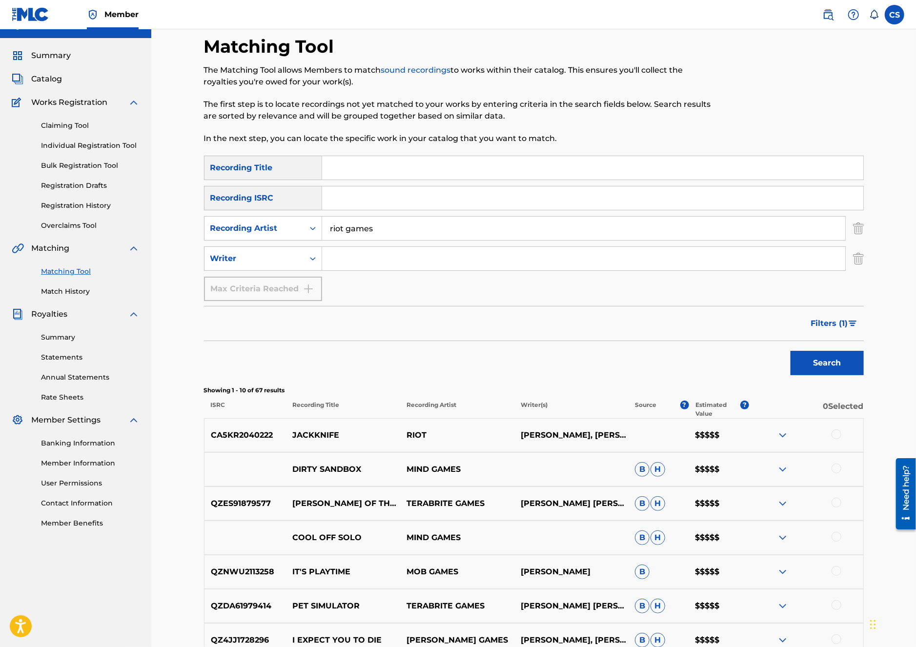
scroll to position [20, 0]
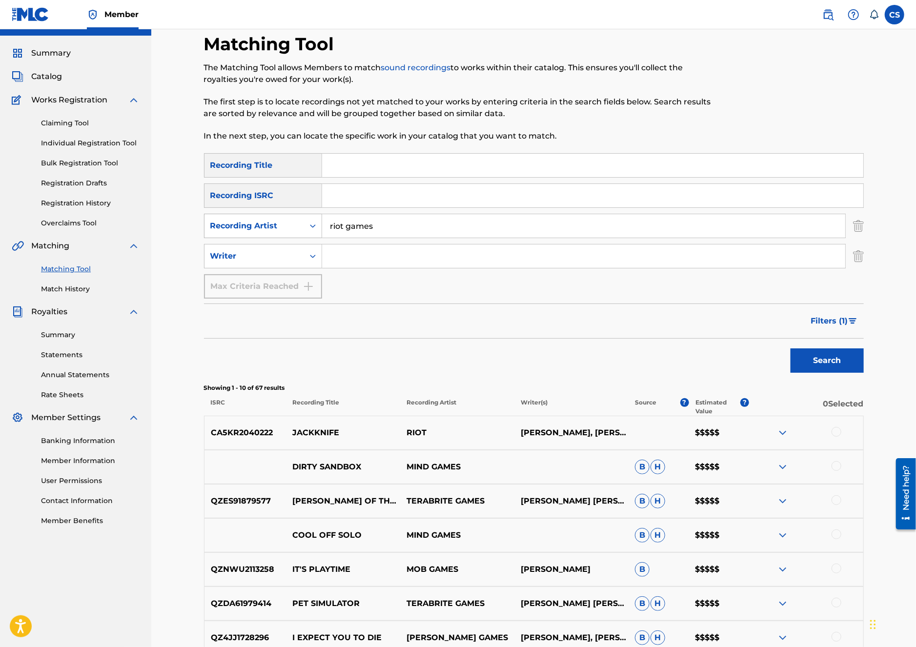
drag, startPoint x: 374, startPoint y: 226, endPoint x: 308, endPoint y: 220, distance: 66.2
click at [308, 219] on div "SearchWithCriteria613f3de7-e870-4dd4-a3e9-bfe00a0cb520 Recording Artist riot ga…" at bounding box center [534, 226] width 660 height 24
type input "arcane"
click at [790, 348] on button "Search" at bounding box center [826, 360] width 73 height 24
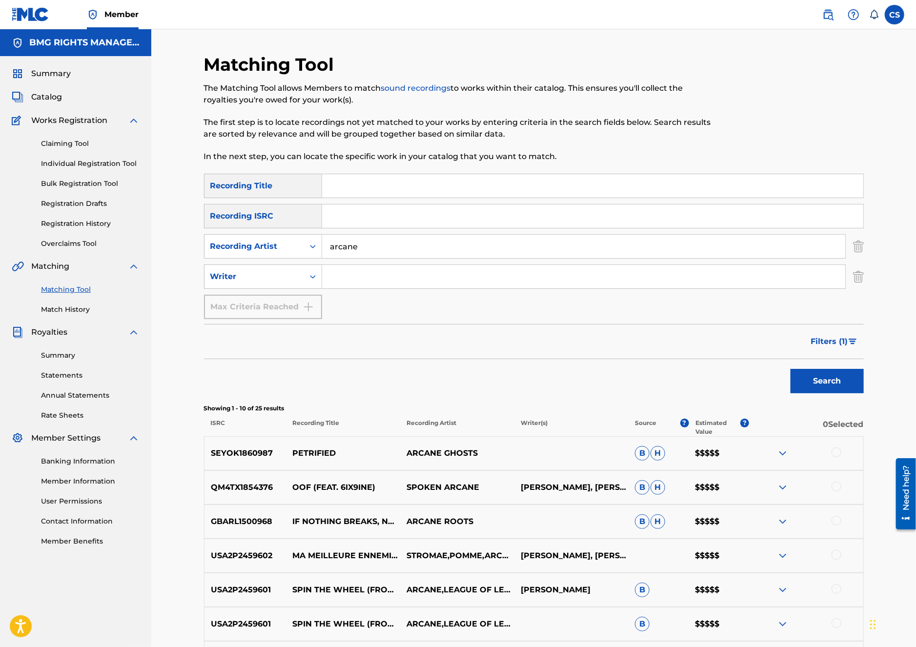
click at [365, 262] on div "SearchWithCriteria033144c8-5530-492f-beaf-b12791b55022 Recording Title SearchWi…" at bounding box center [534, 246] width 660 height 145
drag, startPoint x: 357, startPoint y: 248, endPoint x: 318, endPoint y: 243, distance: 38.9
click at [319, 243] on div "SearchWithCriteria613f3de7-e870-4dd4-a3e9-bfe00a0cb520 Recording Artist arcane" at bounding box center [534, 246] width 660 height 24
click at [342, 192] on input "Search Form" at bounding box center [592, 185] width 541 height 23
type input "arcane"
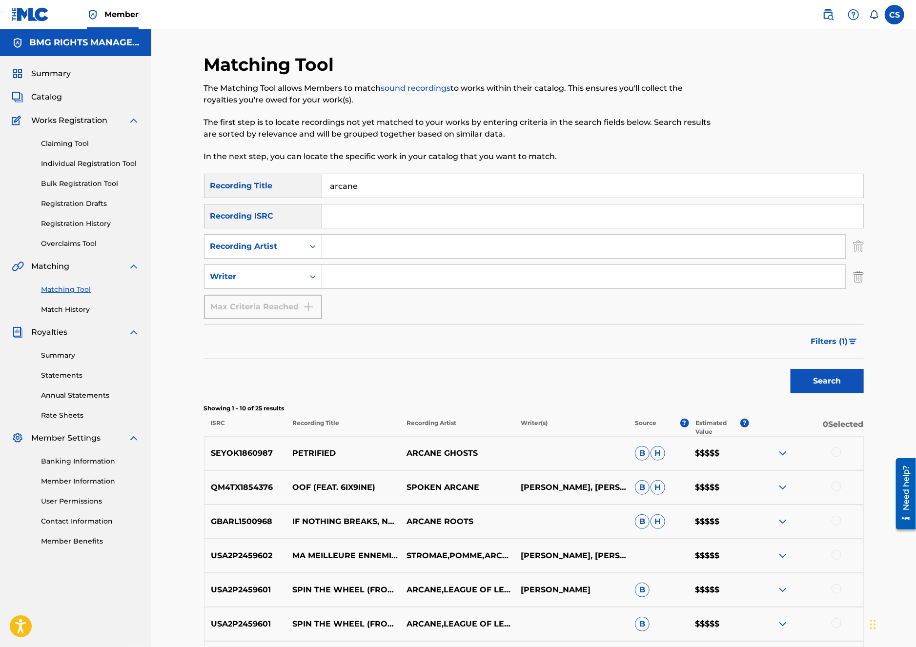
click at [790, 369] on button "Search" at bounding box center [826, 381] width 73 height 24
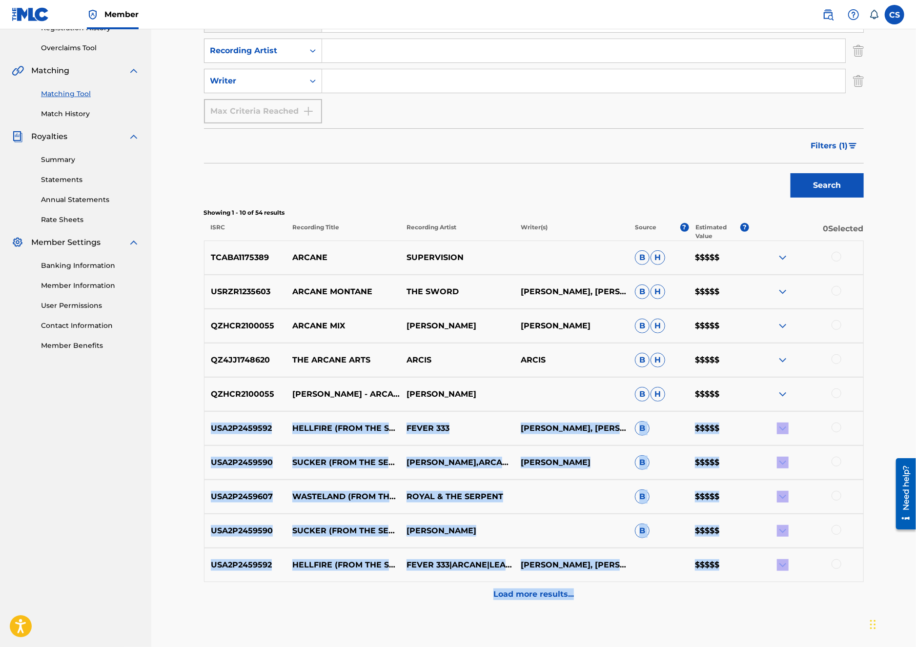
scroll to position [219, 0]
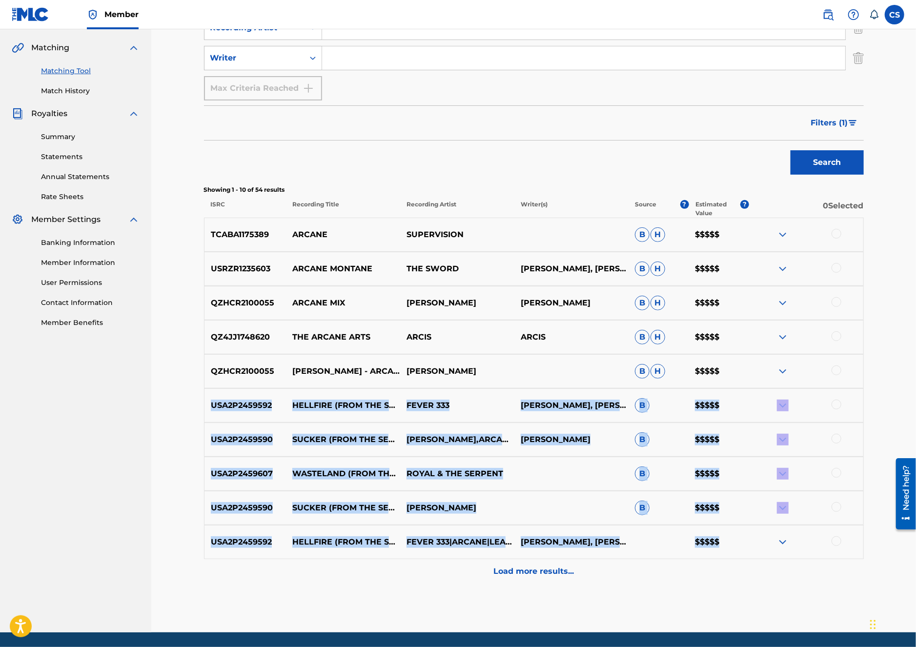
drag, startPoint x: 207, startPoint y: 498, endPoint x: 734, endPoint y: 546, distance: 529.2
click at [734, 546] on div "TCABA1175389 ARCANE SUPERVISION B H $$$$$ USRZR1235603 [PERSON_NAME] THE SWORD …" at bounding box center [534, 401] width 660 height 366
copy div "USA2P2459592 HELLFIRE (FROM THE SERIES ARCANE LEAGUE OF LEGENDS) FEVER 333 [PER…"
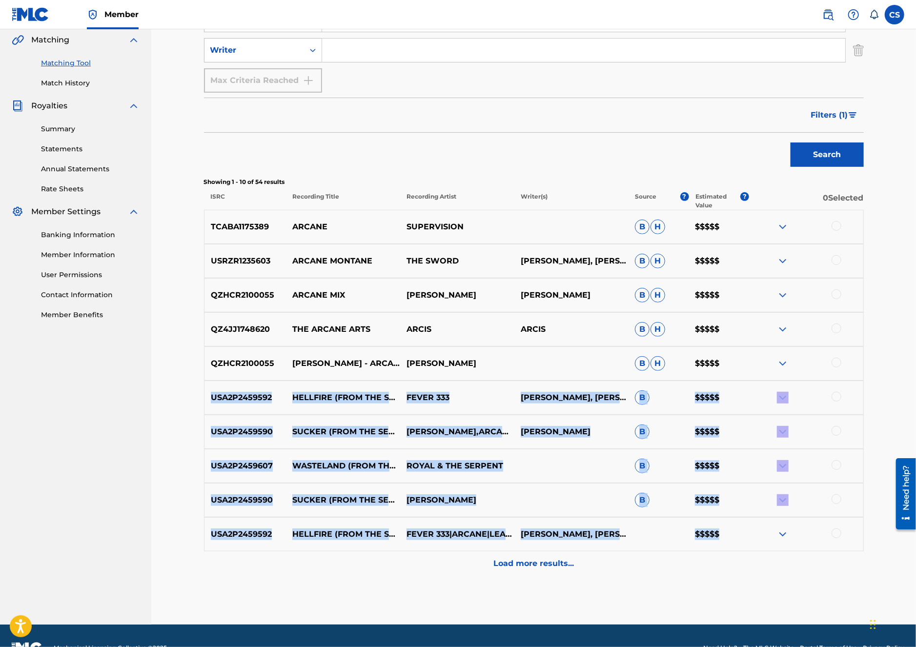
scroll to position [245, 0]
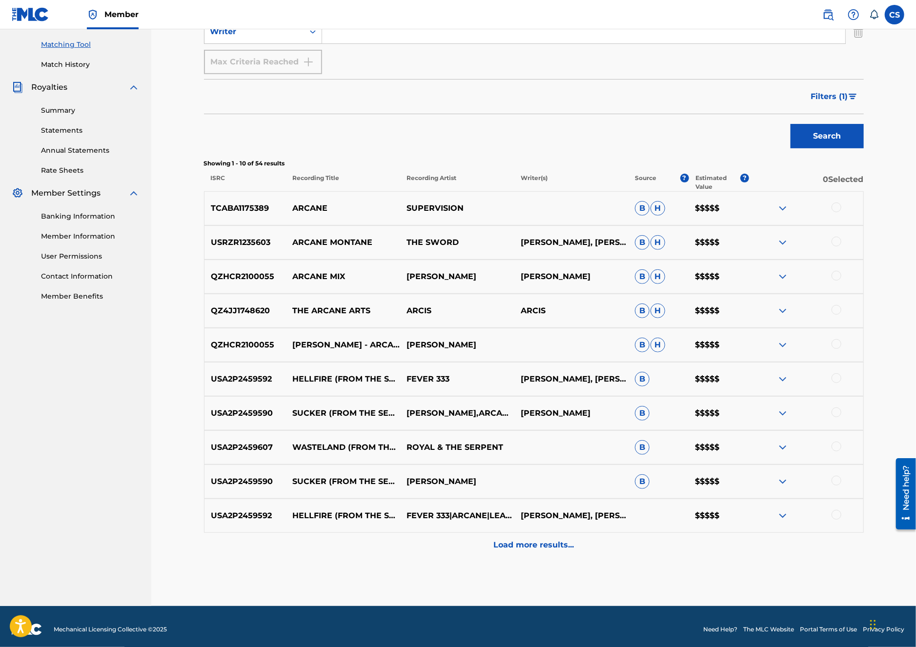
click at [549, 552] on div "Load more results..." at bounding box center [534, 545] width 660 height 24
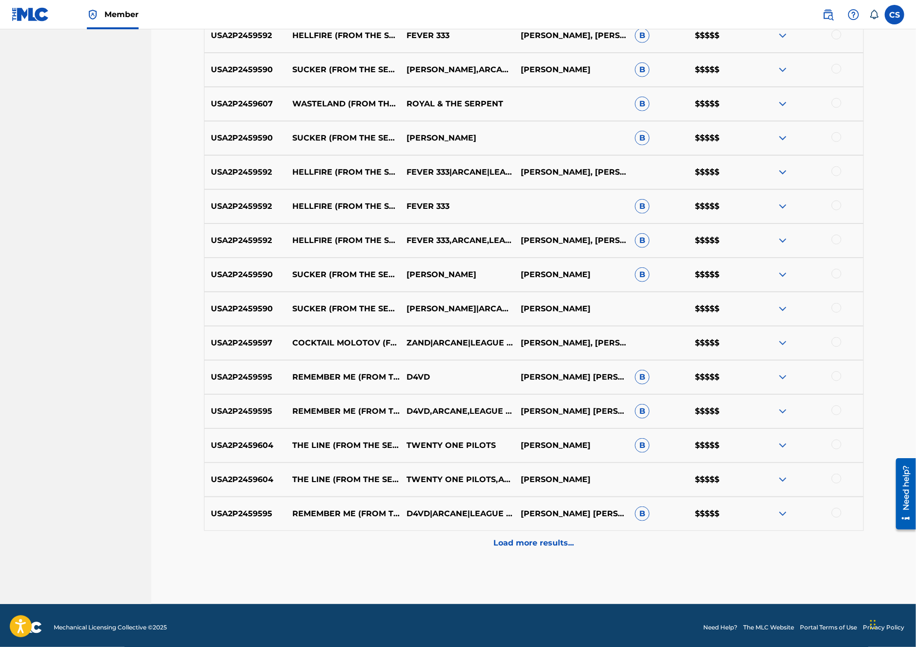
scroll to position [592, 0]
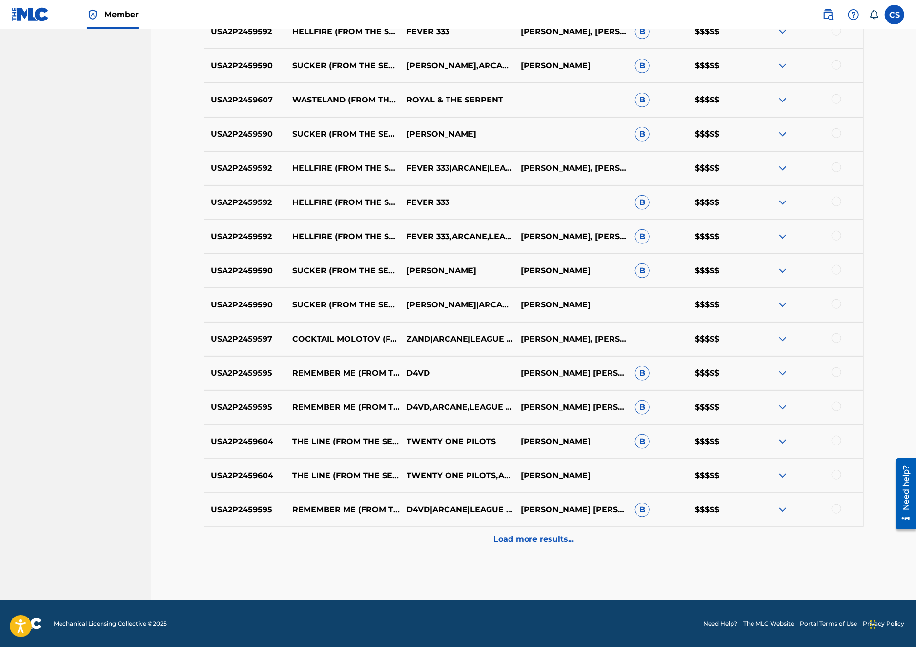
click at [516, 539] on p "Load more results..." at bounding box center [533, 539] width 81 height 12
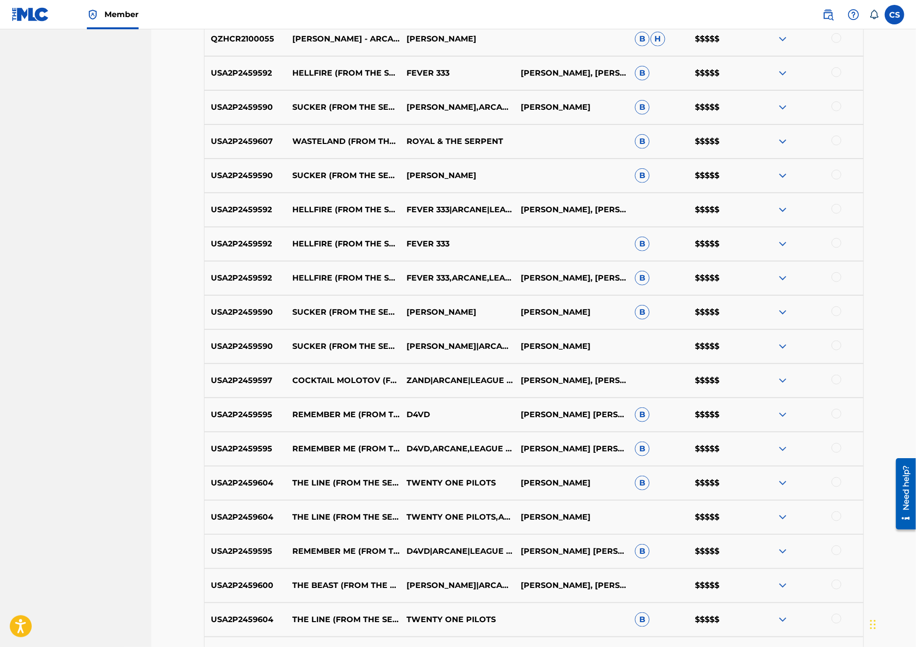
scroll to position [934, 0]
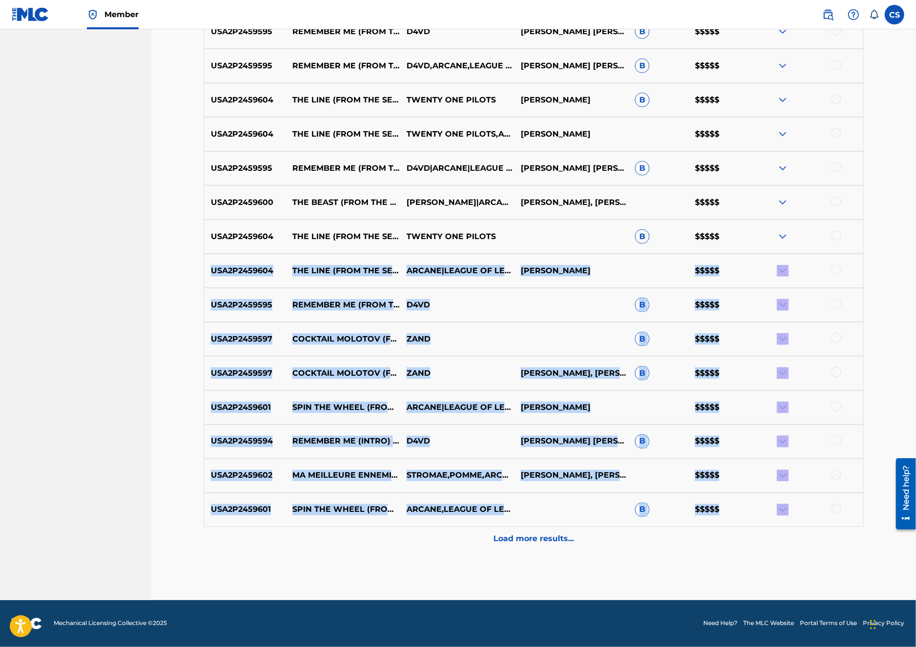
drag, startPoint x: 795, startPoint y: 515, endPoint x: 210, endPoint y: 272, distance: 633.7
click at [210, 272] on div "TCABA1175389 ARCANE SUPERVISION B H $$$$$ USRZR1235603 [PERSON_NAME] THE SWORD …" at bounding box center [534, 26] width 660 height 1049
copy div "USA2P2459604 THE LINE (FROM THE SERIES ARCANE LEAGUE OF LEGENDS) ARCANE|LEAGUE …"
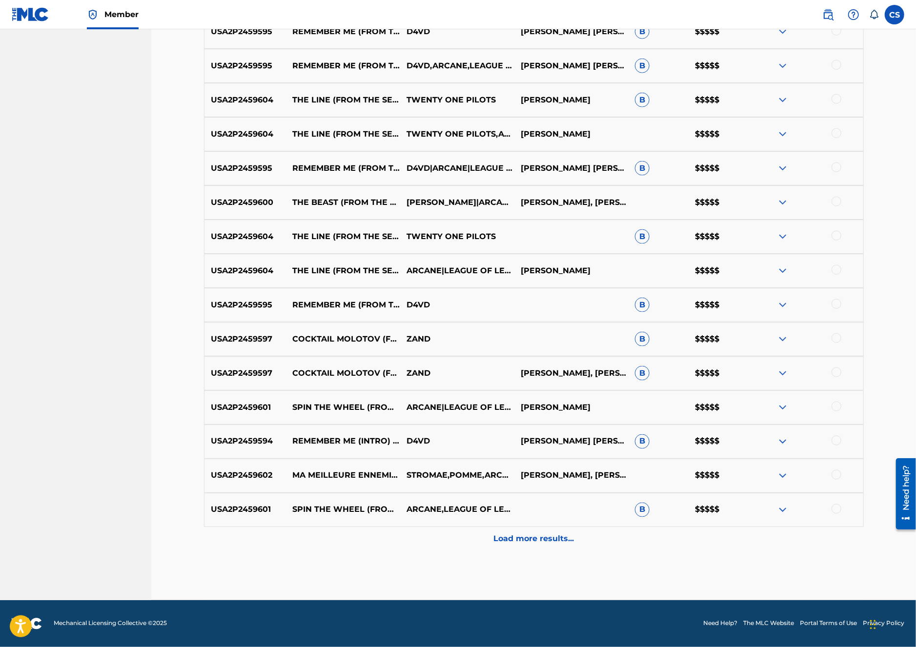
click at [557, 535] on p "Load more results..." at bounding box center [533, 539] width 81 height 12
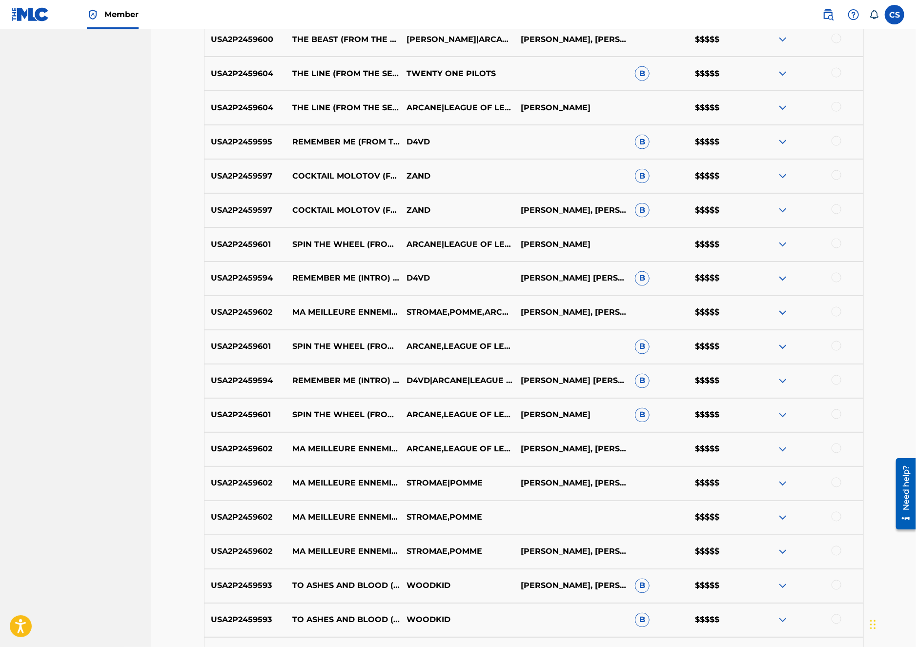
scroll to position [1276, 0]
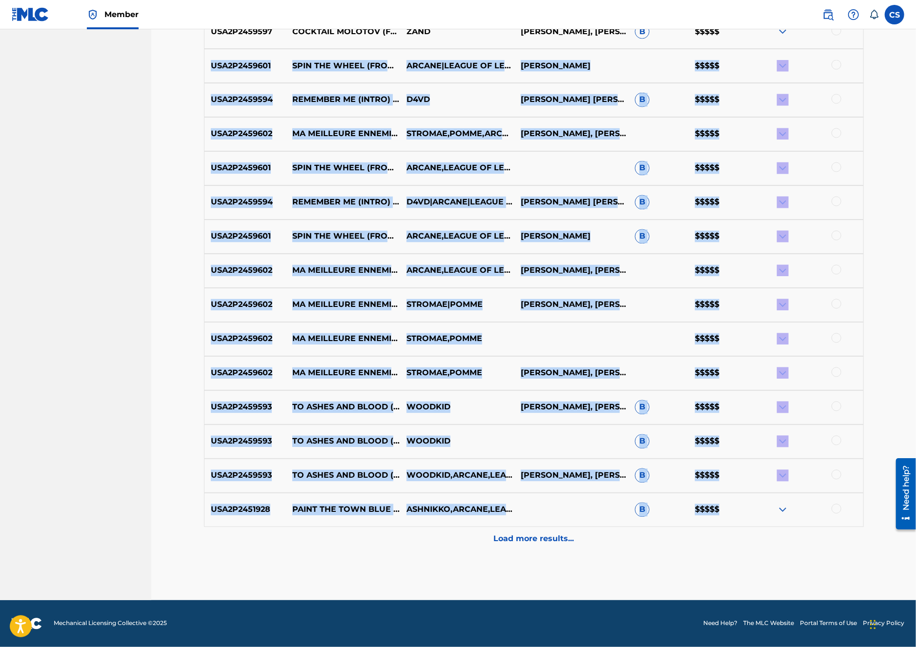
drag, startPoint x: 744, startPoint y: 512, endPoint x: 210, endPoint y: 67, distance: 695.3
copy div "USA2P2459601 SPIN THE WHEEL (FROM THE SERIES ARCANE LEAGUE OF LEGENDS) ARCANE|L…"
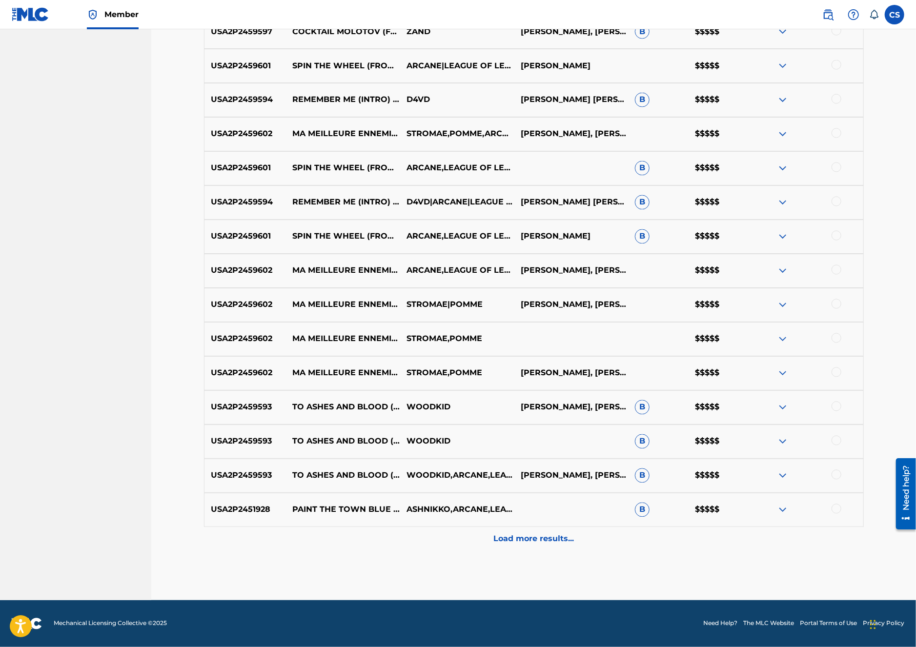
click at [547, 549] on div "Load more results..." at bounding box center [534, 539] width 660 height 24
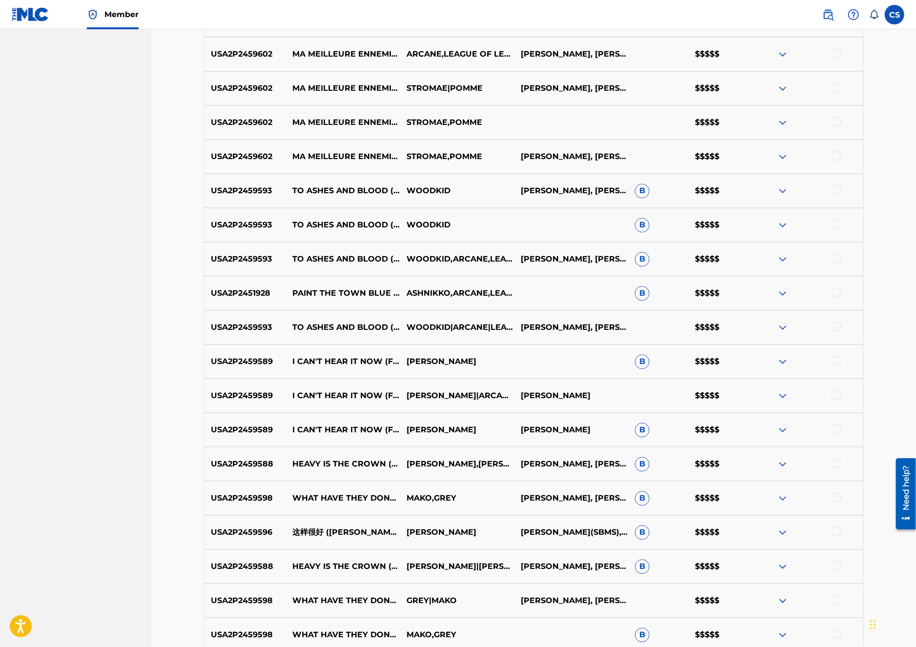
scroll to position [1576, 0]
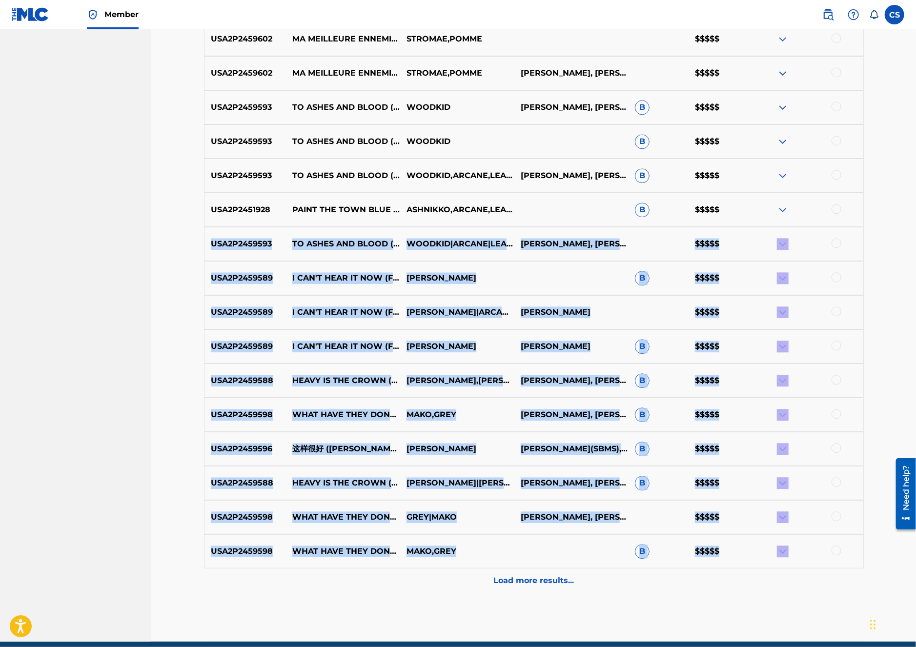
drag, startPoint x: 736, startPoint y: 556, endPoint x: 210, endPoint y: 245, distance: 611.0
copy div "LOR0I7195515 DO SITAM CON ADIPI (ELIT SED DOEIUS TEMPOR INCIDI UT LABOREE) DOLO…"
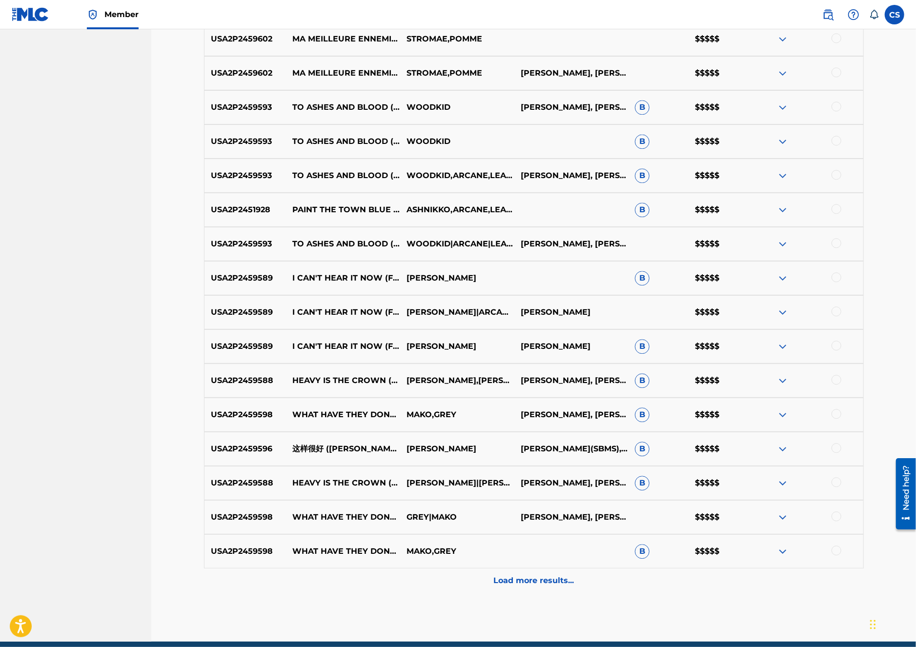
click at [567, 584] on p "Load more results..." at bounding box center [533, 581] width 81 height 12
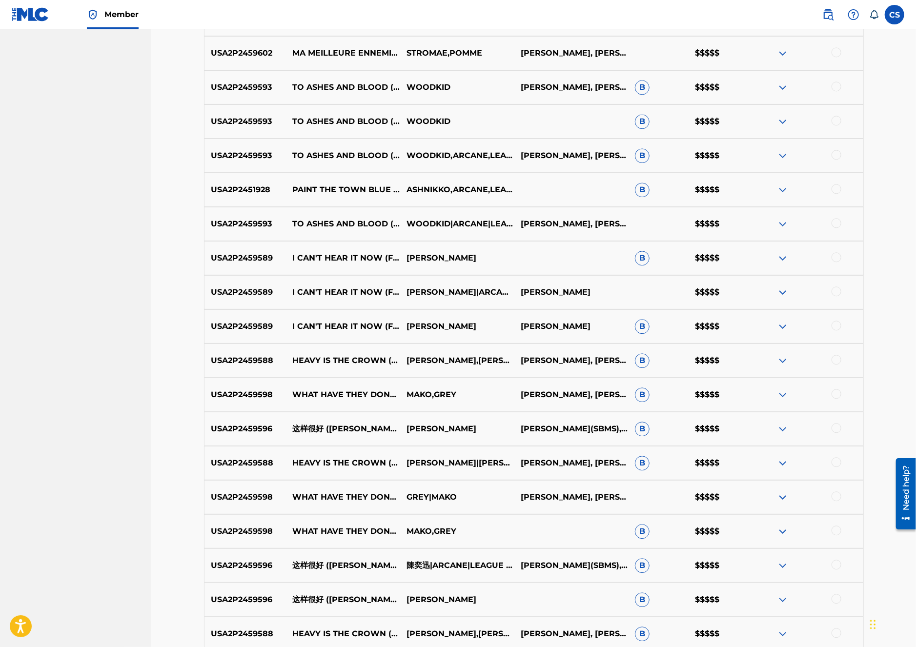
scroll to position [1729, 0]
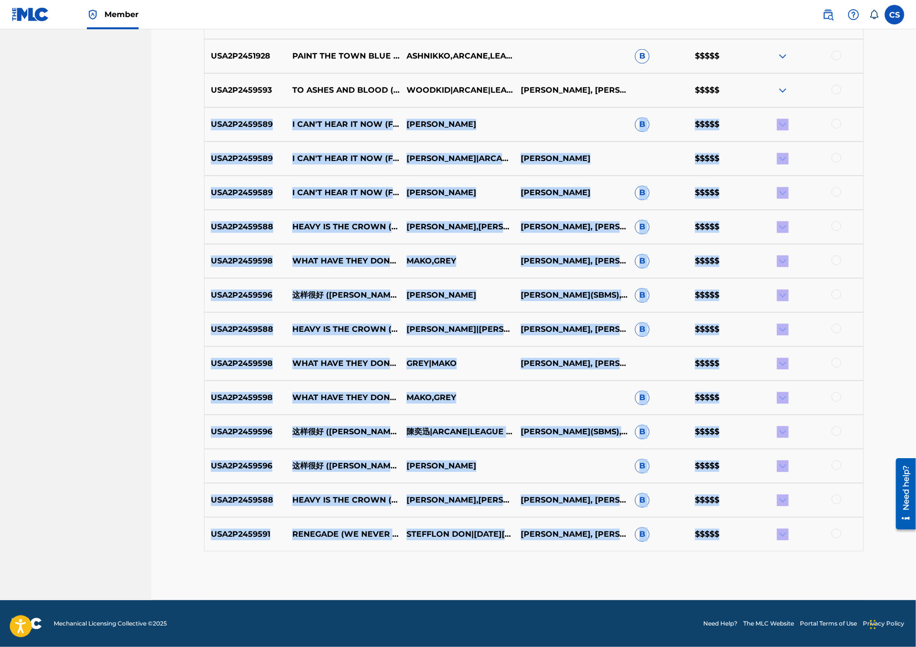
drag, startPoint x: 800, startPoint y: 538, endPoint x: 200, endPoint y: 123, distance: 728.9
copy div "LOR2I6201754 D SIT'A CONS AD ELI (SEDD EIU TEMPOR INCIDI UTLABO ET DOLOREM) ALI…"
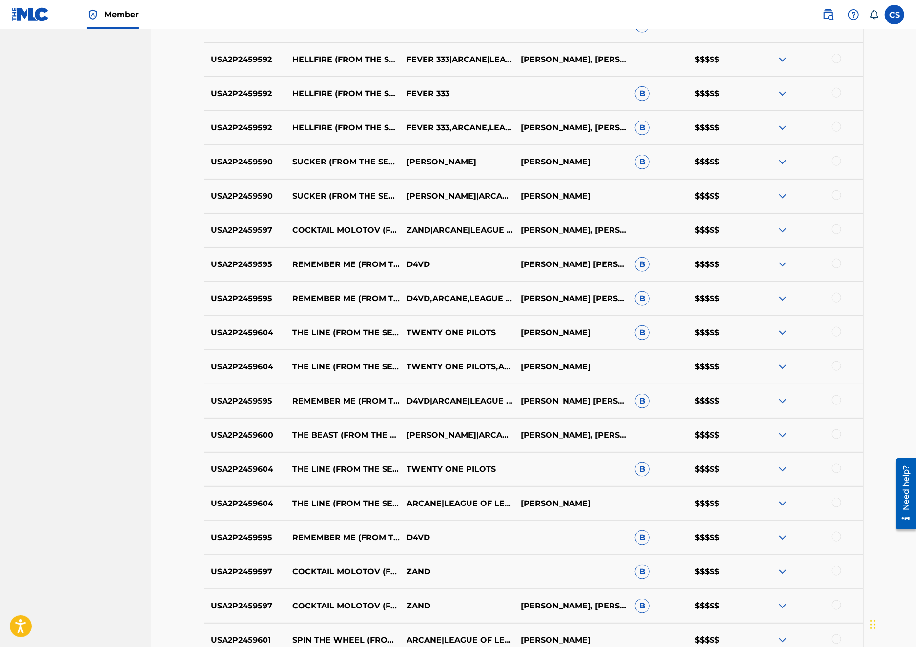
scroll to position [75, 0]
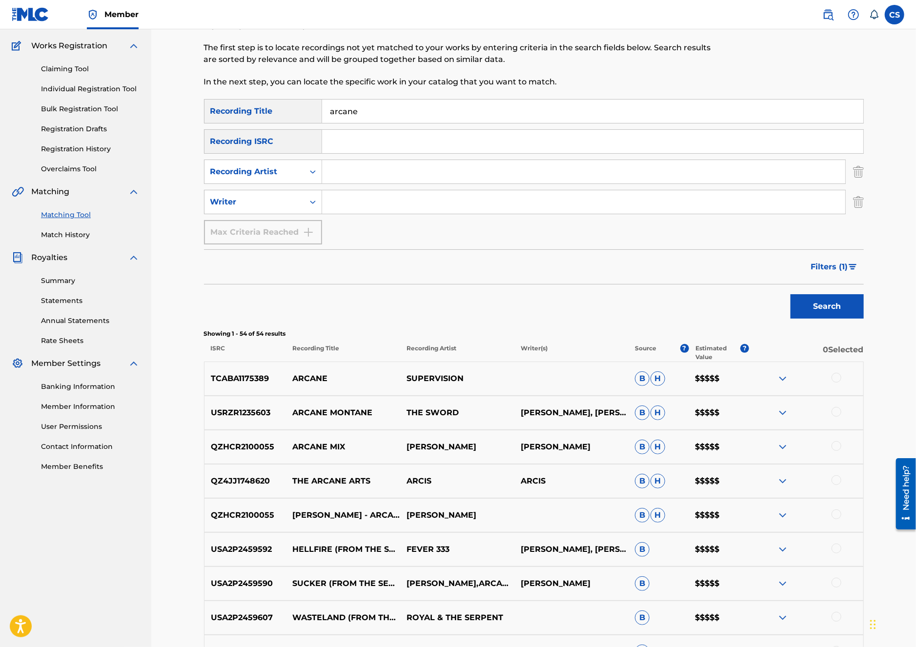
drag, startPoint x: 384, startPoint y: 113, endPoint x: 303, endPoint y: 105, distance: 80.9
click at [303, 105] on div "SearchWithCriteria033144c8-5530-492f-beaf-b12791b55022 Recording Title arcane" at bounding box center [534, 111] width 660 height 24
click at [327, 199] on input "Search Form" at bounding box center [583, 201] width 523 height 23
type input "[PERSON_NAME]"
click at [790, 294] on button "Search" at bounding box center [826, 306] width 73 height 24
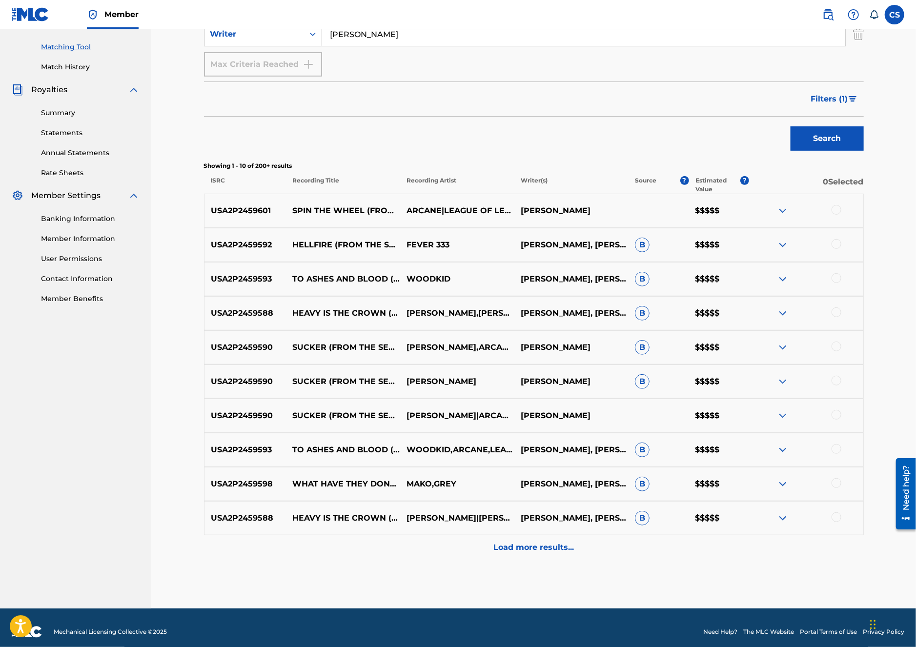
scroll to position [251, 0]
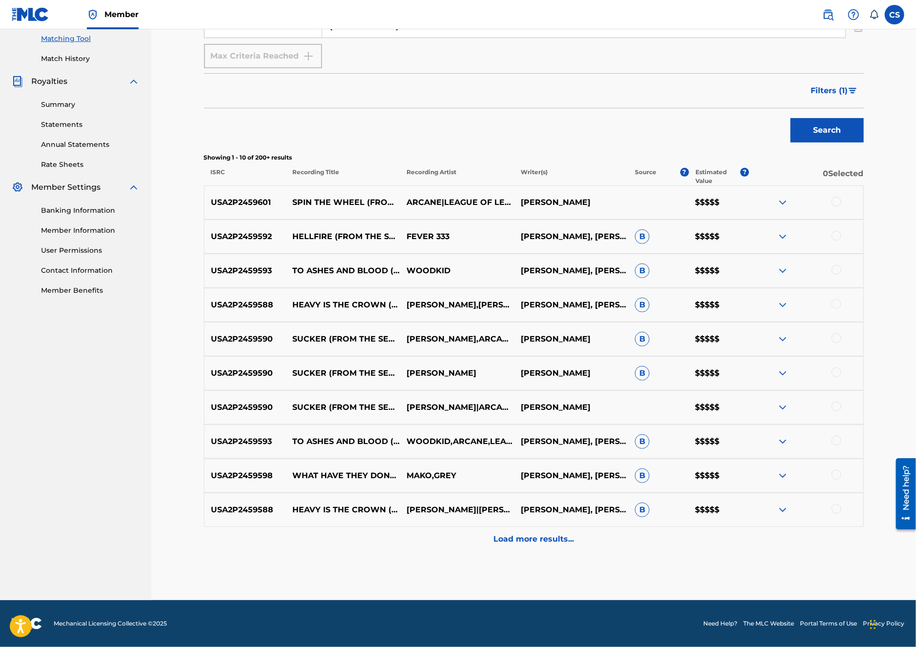
click at [510, 544] on p "Load more results..." at bounding box center [533, 539] width 81 height 12
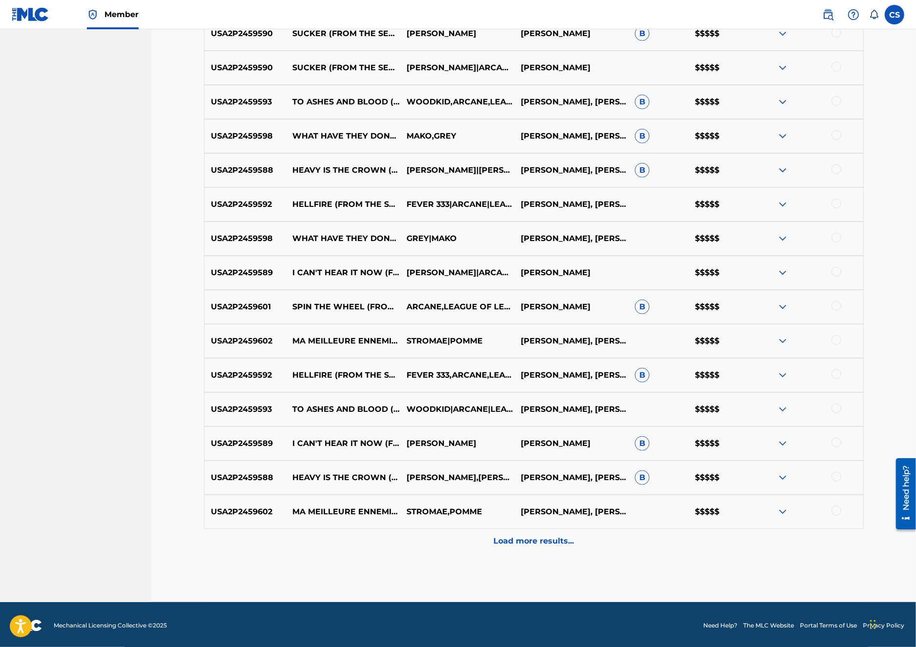
scroll to position [572, 0]
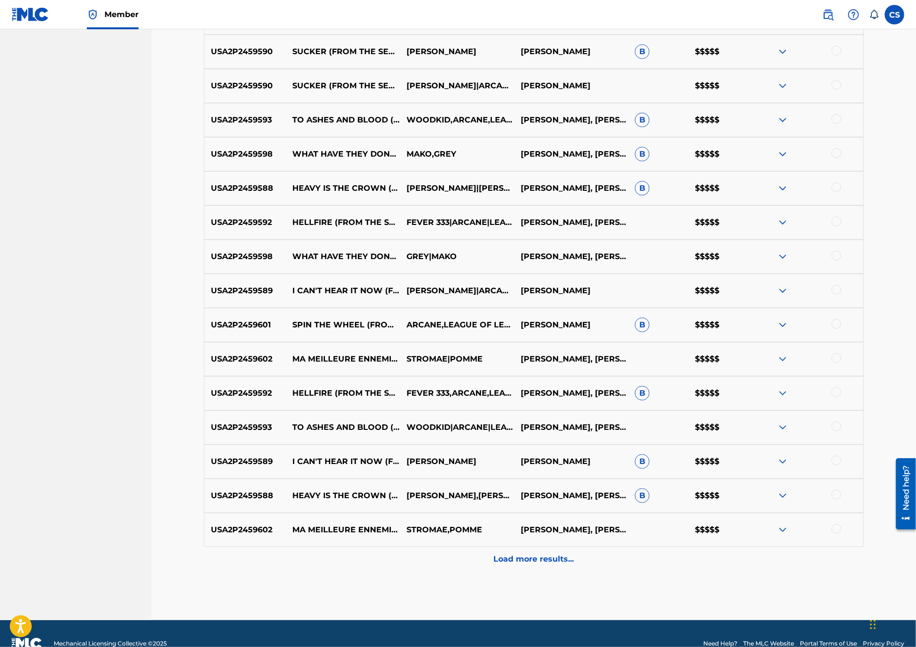
click at [468, 565] on div "Load more results..." at bounding box center [534, 559] width 660 height 24
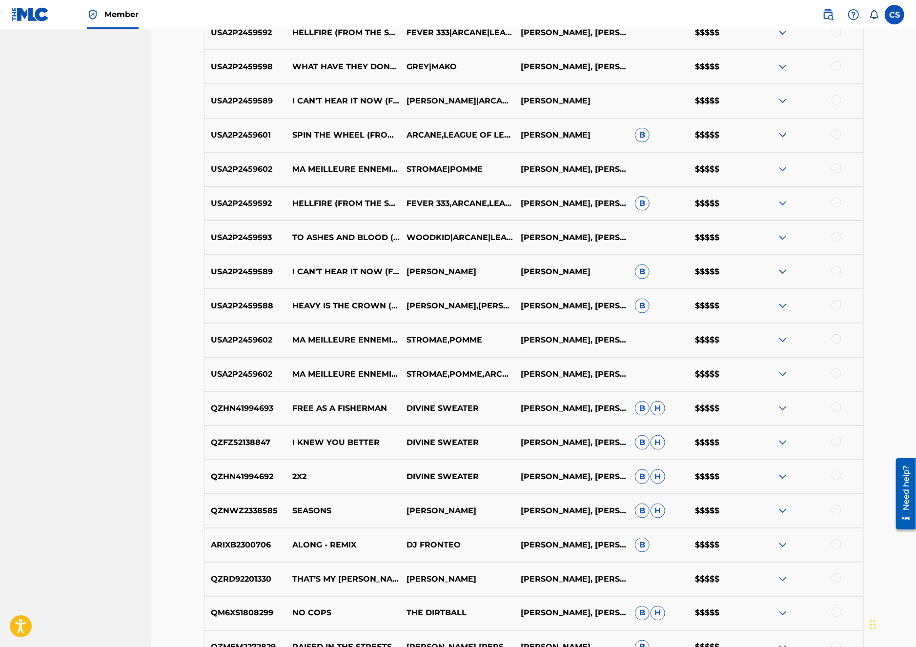
scroll to position [934, 0]
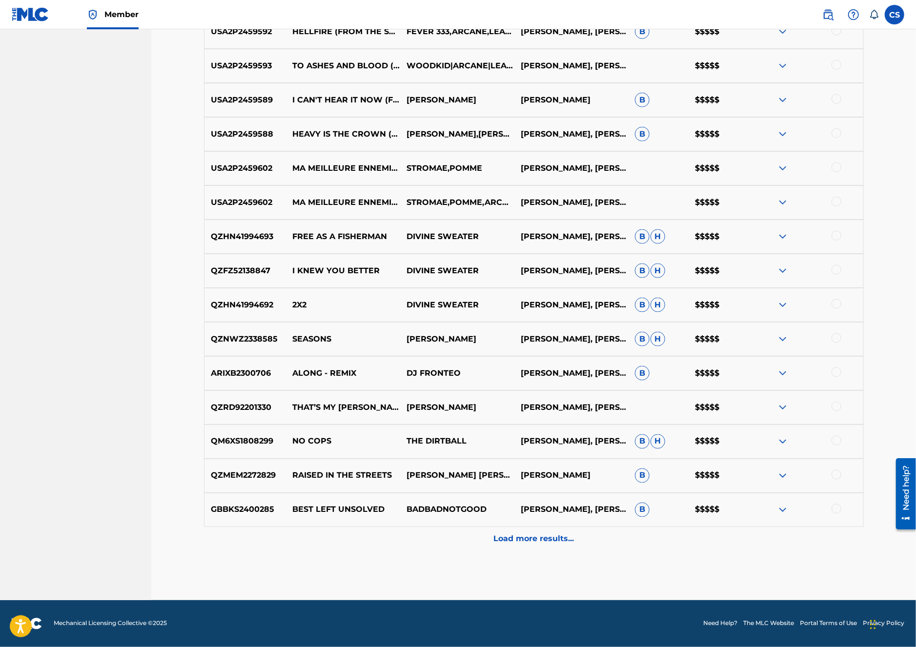
click at [517, 544] on p "Load more results..." at bounding box center [533, 539] width 81 height 12
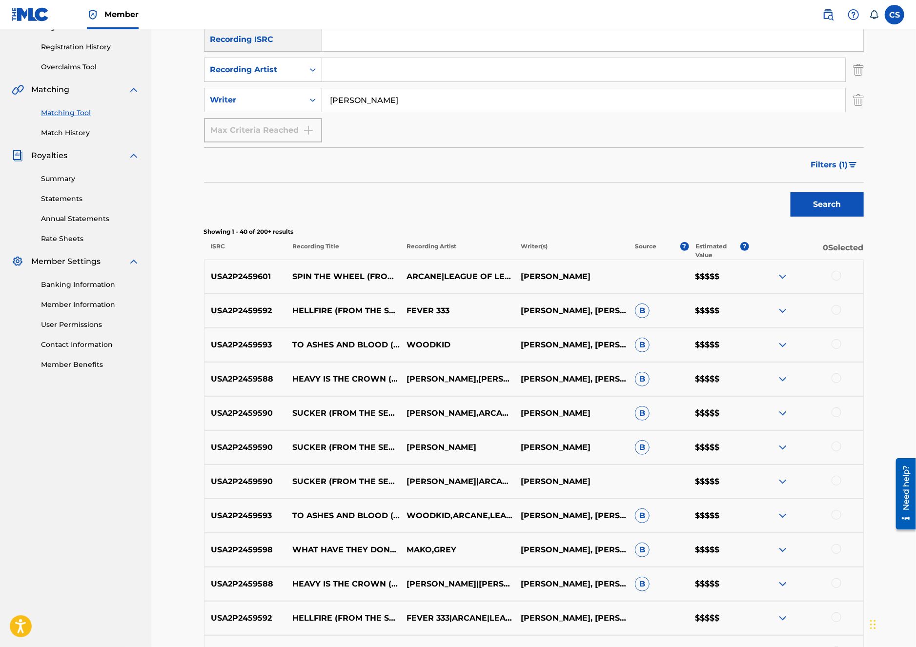
scroll to position [0, 0]
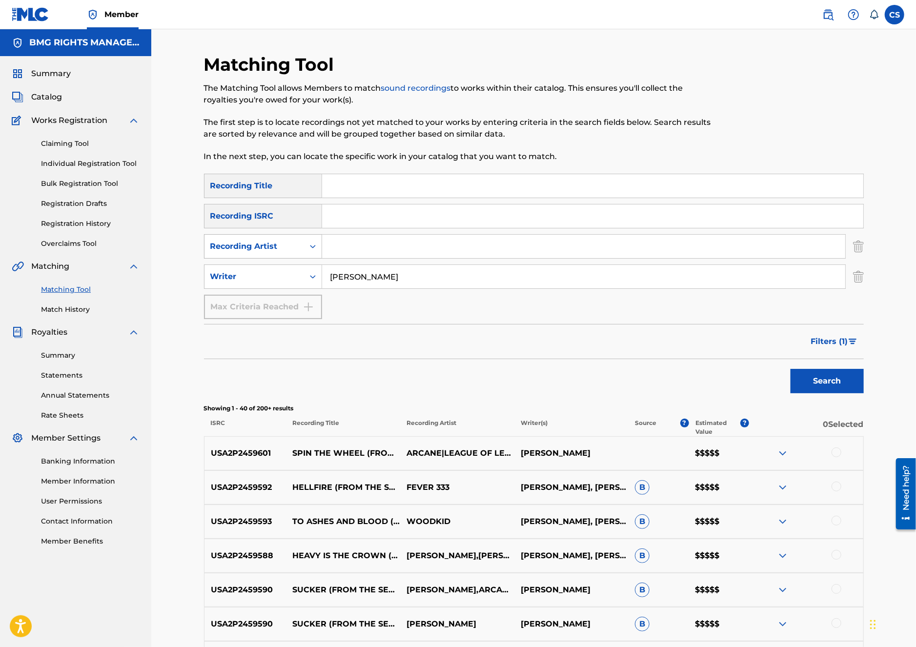
drag, startPoint x: 414, startPoint y: 278, endPoint x: 276, endPoint y: 258, distance: 139.6
click at [278, 257] on div "SearchWithCriteria033144c8-5530-492f-beaf-b12791b55022 Recording Title SearchWi…" at bounding box center [534, 246] width 660 height 145
click at [352, 223] on input "Search Form" at bounding box center [592, 215] width 541 height 23
paste input "QZH6S1900269"
click at [828, 384] on button "Search" at bounding box center [826, 381] width 73 height 24
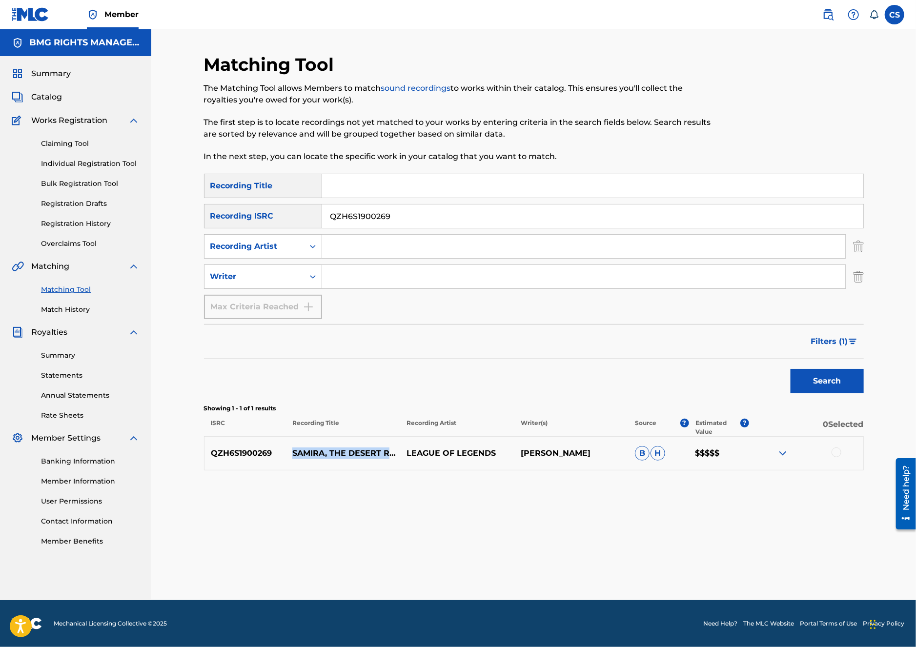
drag, startPoint x: 333, startPoint y: 460, endPoint x: 287, endPoint y: 444, distance: 49.2
click at [287, 447] on p "SAMIRA, THE DESERT ROSE" at bounding box center [343, 453] width 114 height 12
copy p "SAMIRA, THE DESERT ROSE"
drag, startPoint x: 397, startPoint y: 217, endPoint x: 284, endPoint y: 208, distance: 113.1
click at [284, 208] on div "SearchWithCriteriaf0341f0f-0915-498f-bff9-f3f4203fe217 Recording ISRC QZH6S1900…" at bounding box center [534, 216] width 660 height 24
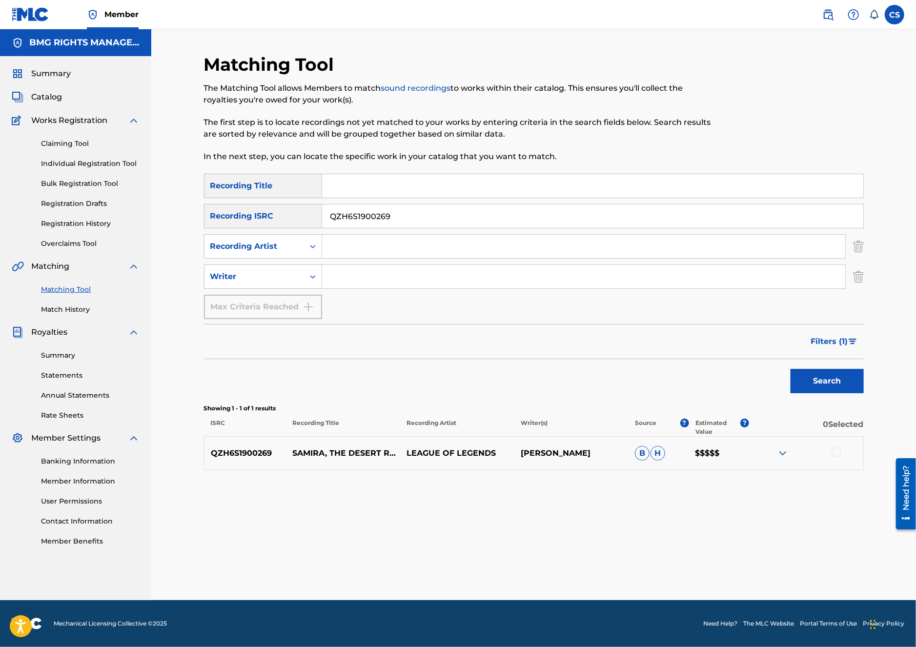
paste input "640"
type input "QZH6S1900640"
click at [809, 377] on button "Search" at bounding box center [826, 381] width 73 height 24
drag, startPoint x: 344, startPoint y: 460, endPoint x: 293, endPoint y: 445, distance: 52.8
click at [293, 445] on div "QZH6S1900640 K'SANTE, THE PRIDE OF NAZUMAH LEAGUE OF LEGENDS [PERSON_NAME] [PER…" at bounding box center [534, 453] width 660 height 34
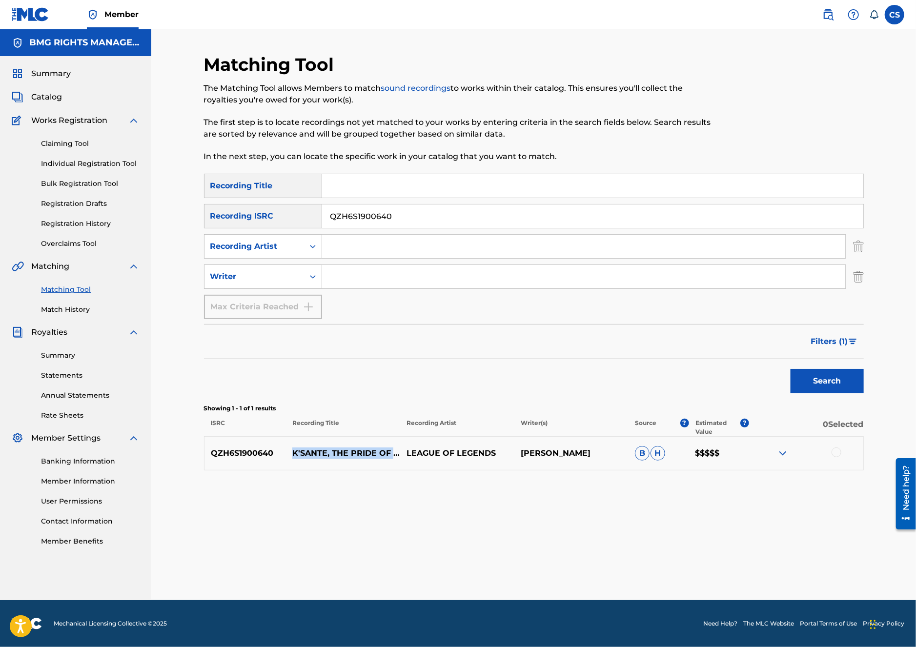
copy p "K'SANTE, THE PRIDE OF NAZUMAH"
click at [318, 487] on div "Matching Tool The Matching Tool allows Members to match sound recordings to wor…" at bounding box center [534, 327] width 660 height 547
drag, startPoint x: 500, startPoint y: 454, endPoint x: 406, endPoint y: 453, distance: 94.2
click at [406, 453] on p "LEAGUE OF LEGENDS" at bounding box center [457, 453] width 114 height 12
click at [368, 254] on input "Search Form" at bounding box center [583, 246] width 523 height 23
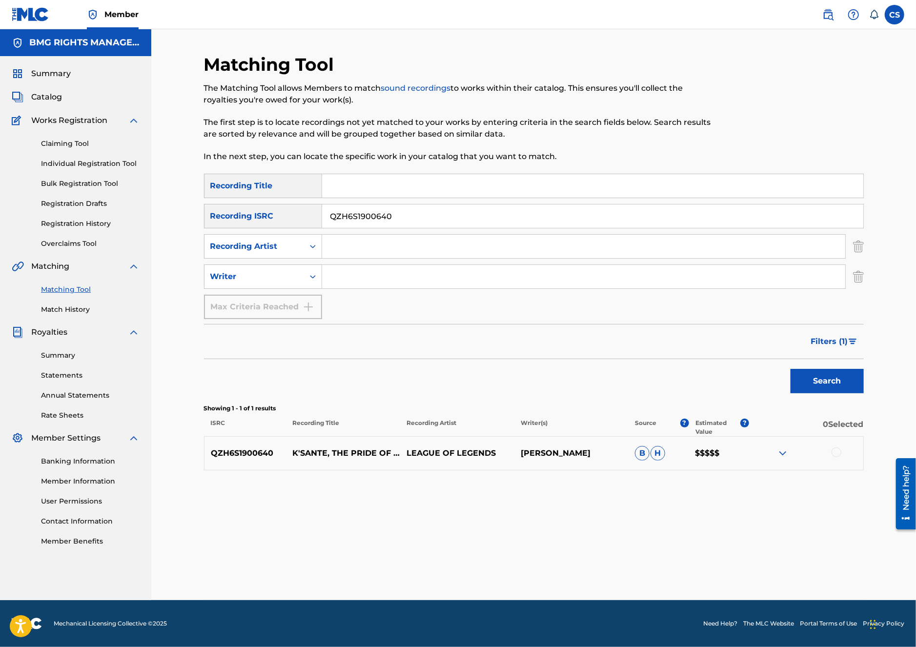
paste input "LEAGUE OF LEGENDS"
type input "LEAGUE OF LEGENDS"
drag, startPoint x: 337, startPoint y: 211, endPoint x: 269, endPoint y: 205, distance: 67.6
click at [274, 205] on div "SearchWithCriteriaf0341f0f-0915-498f-bff9-f3f4203fe217 Recording ISRC QZH6S1900…" at bounding box center [534, 216] width 660 height 24
click at [807, 384] on button "Search" at bounding box center [826, 381] width 73 height 24
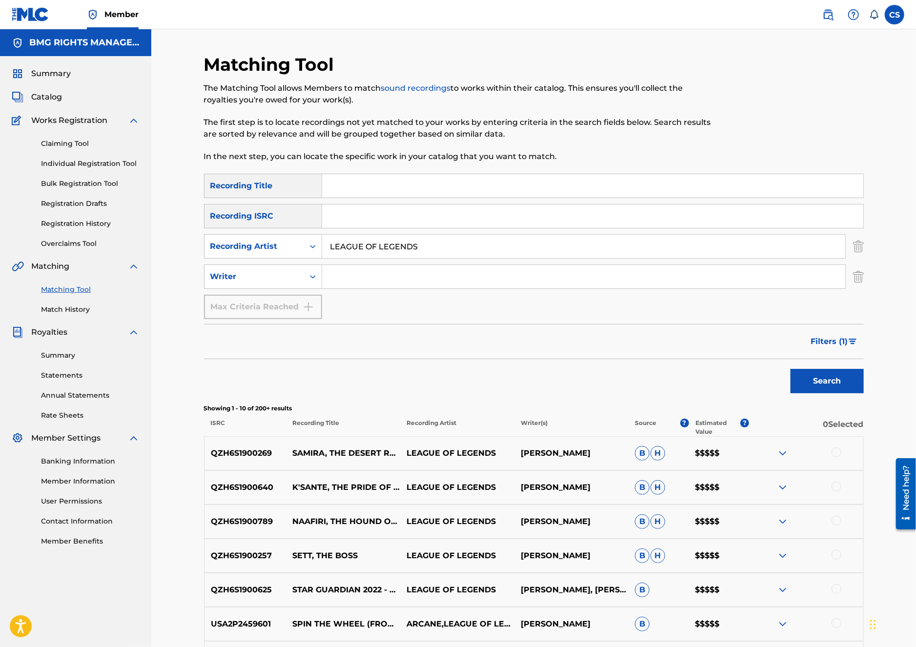
click at [843, 337] on span "Filters ( 1 )" at bounding box center [829, 342] width 37 height 12
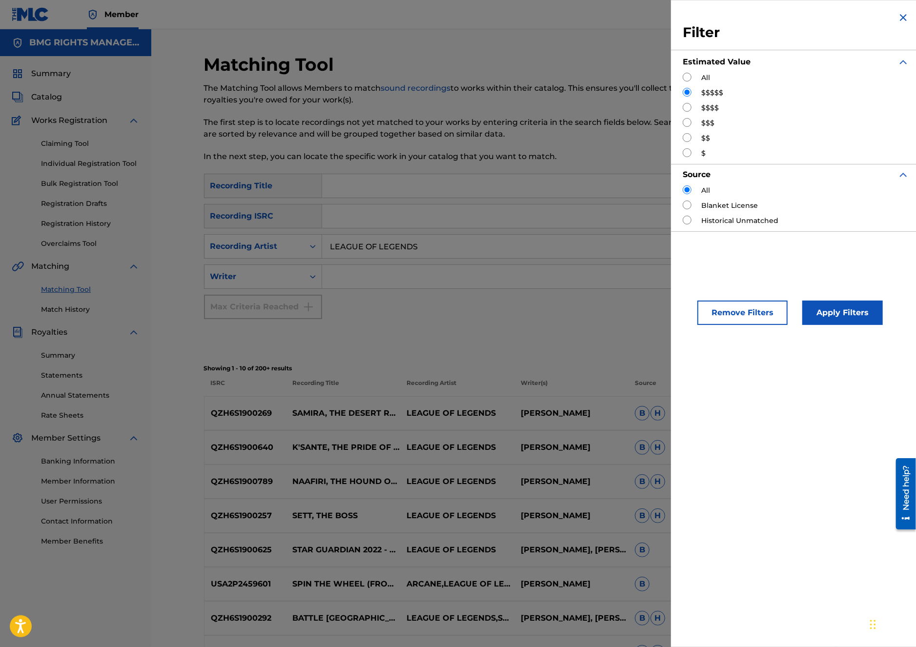
click at [689, 80] on input "Search Form" at bounding box center [687, 77] width 9 height 9
radio input "true"
click at [847, 315] on button "Apply Filters" at bounding box center [842, 313] width 81 height 24
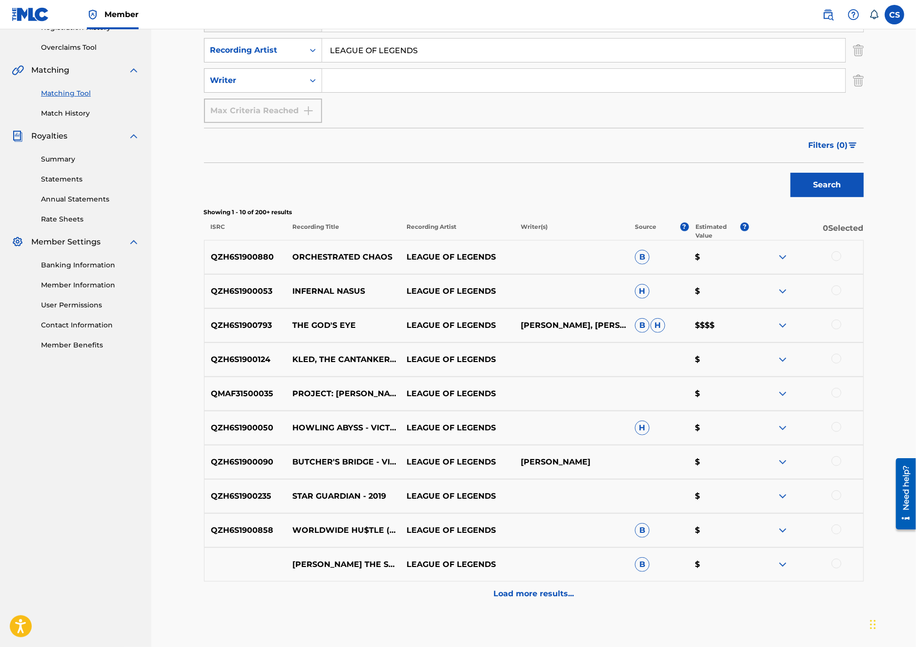
scroll to position [208, 0]
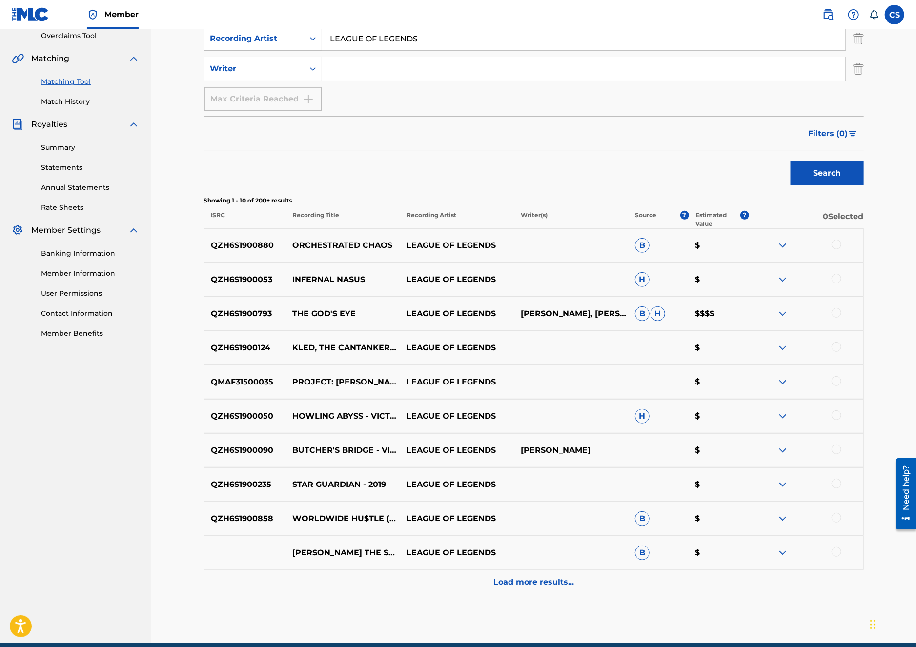
click at [517, 585] on p "Load more results..." at bounding box center [533, 582] width 81 height 12
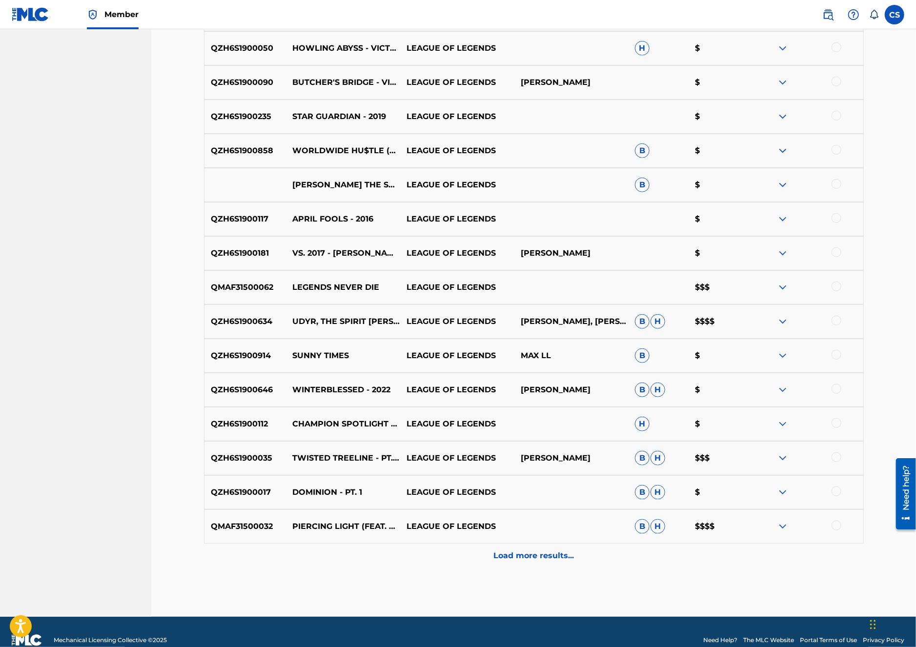
scroll to position [574, 0]
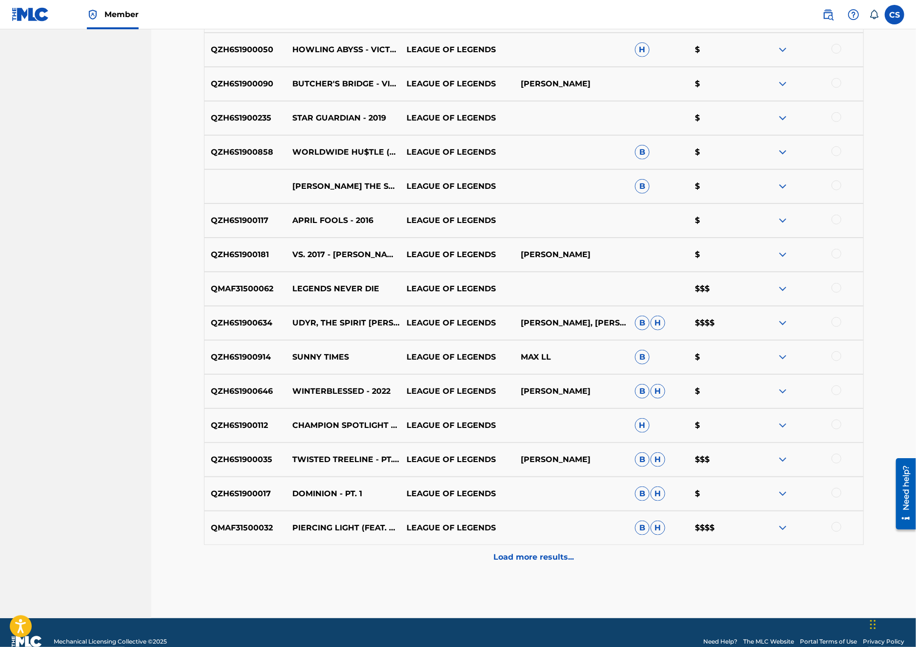
click at [533, 565] on div "Load more results..." at bounding box center [534, 557] width 660 height 24
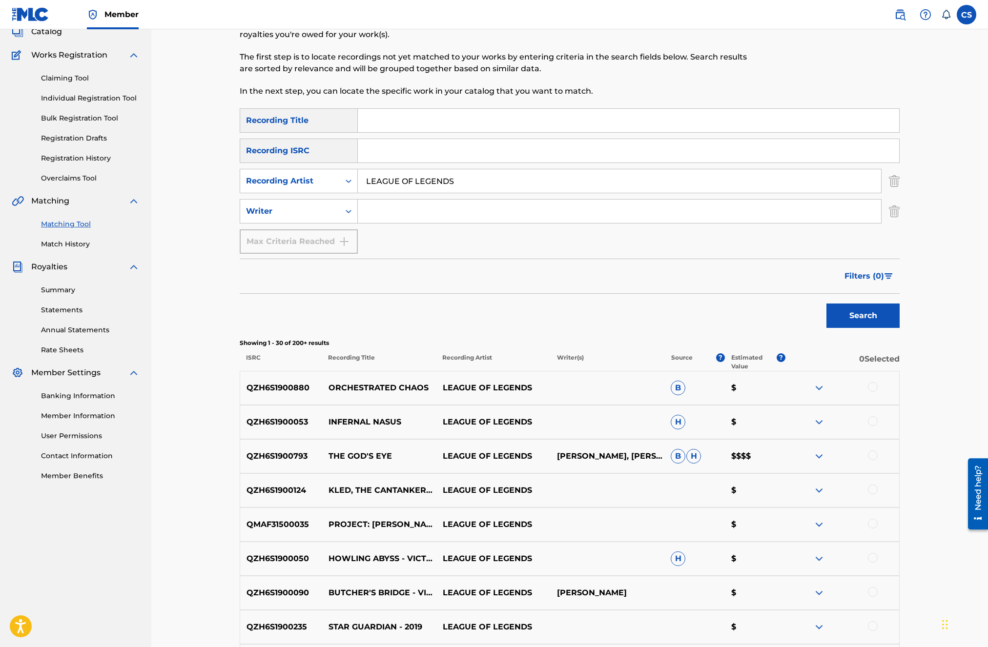
scroll to position [0, 0]
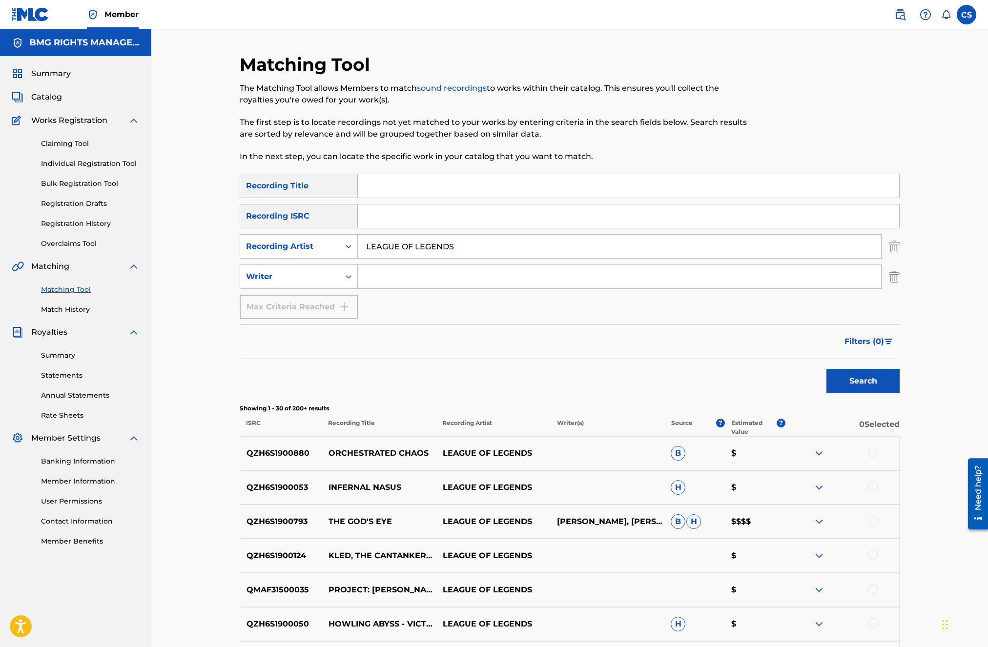
click at [464, 251] on input "LEAGUE OF LEGENDS" at bounding box center [619, 246] width 523 height 23
